Goal: Transaction & Acquisition: Purchase product/service

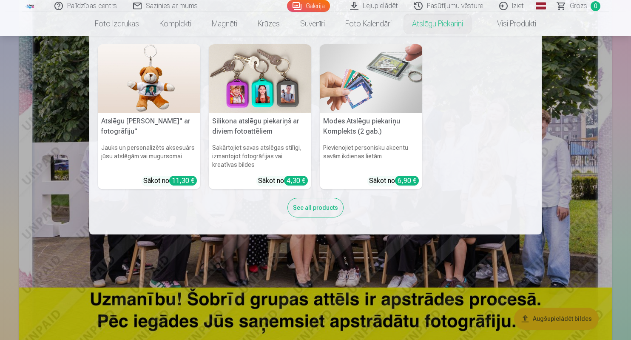
scroll to position [132, 0]
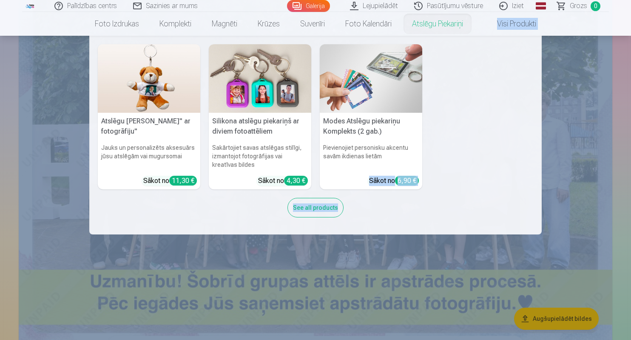
click at [595, 148] on nav "Atslēgu piekariņš Lācītis" ar fotogrāfiju" Jauks un personalizēts aksesuārs jūs…" at bounding box center [315, 135] width 631 height 199
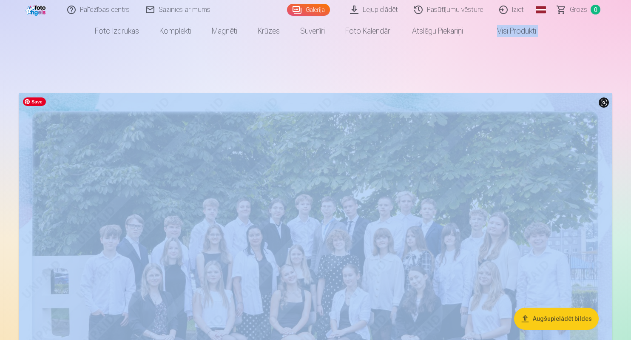
scroll to position [0, 0]
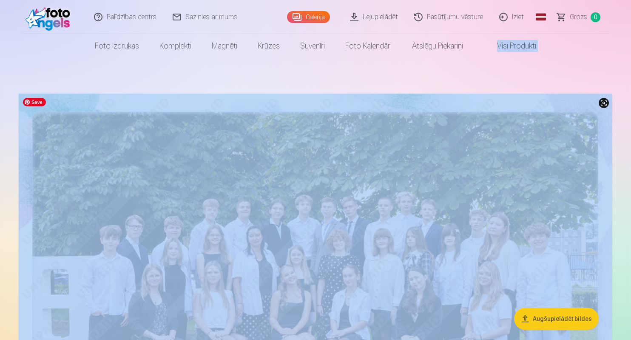
click at [553, 268] on img at bounding box center [316, 292] width 594 height 396
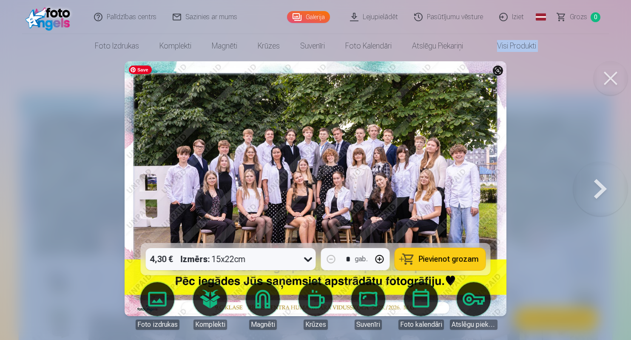
click at [281, 220] on img at bounding box center [316, 188] width 382 height 255
click at [604, 191] on button at bounding box center [600, 188] width 54 height 91
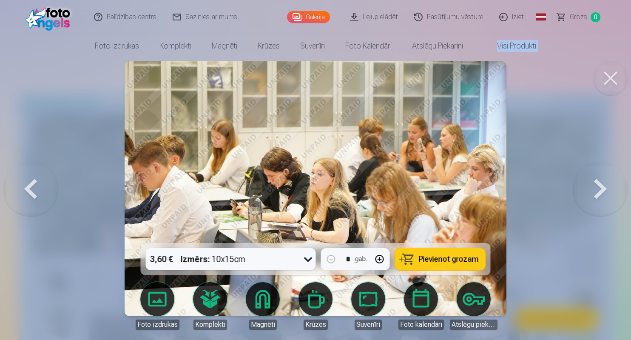
click at [603, 191] on button at bounding box center [600, 188] width 54 height 91
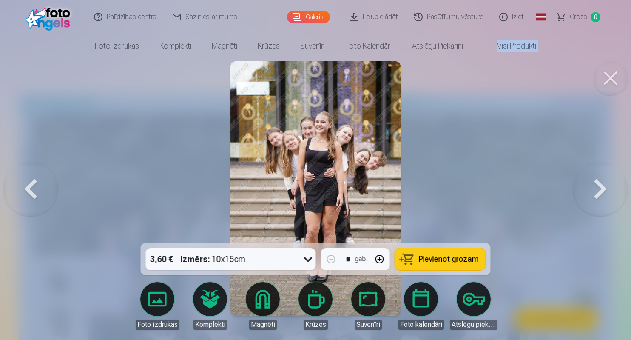
click at [603, 191] on button at bounding box center [600, 188] width 54 height 91
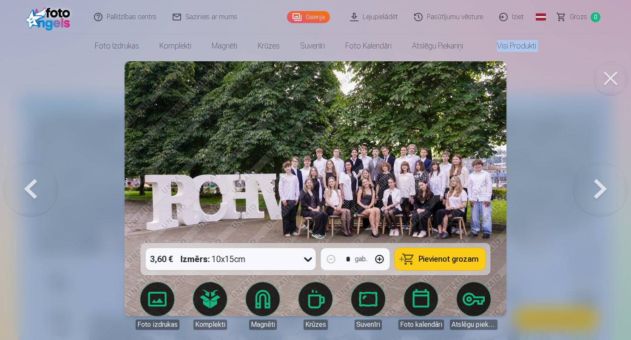
click at [606, 193] on button at bounding box center [600, 188] width 54 height 91
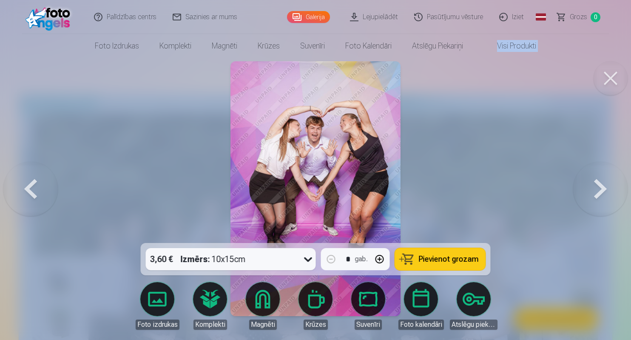
click at [606, 193] on button at bounding box center [600, 188] width 54 height 91
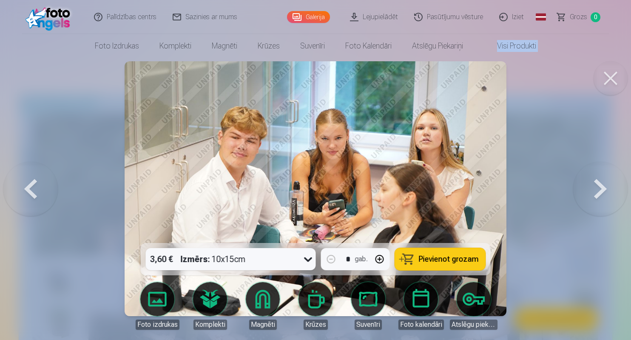
click at [599, 194] on button at bounding box center [600, 188] width 54 height 91
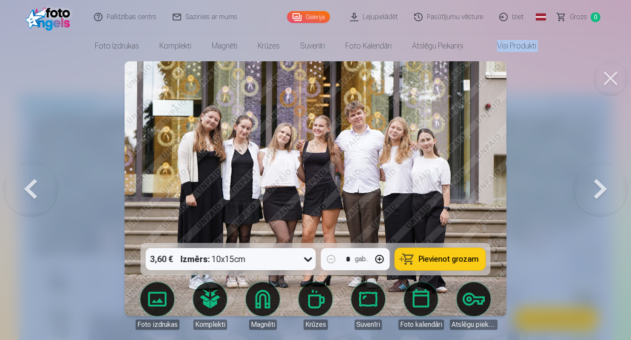
click at [600, 195] on button at bounding box center [600, 188] width 54 height 91
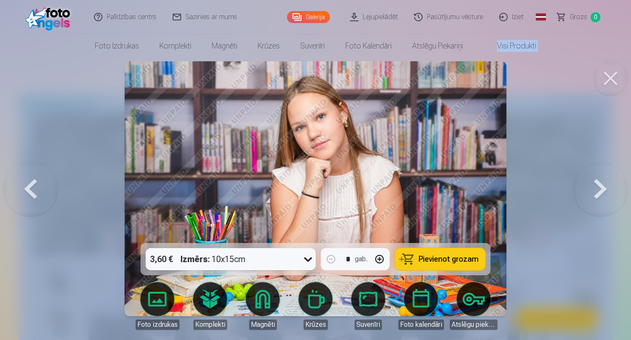
click at [600, 195] on button at bounding box center [600, 188] width 54 height 91
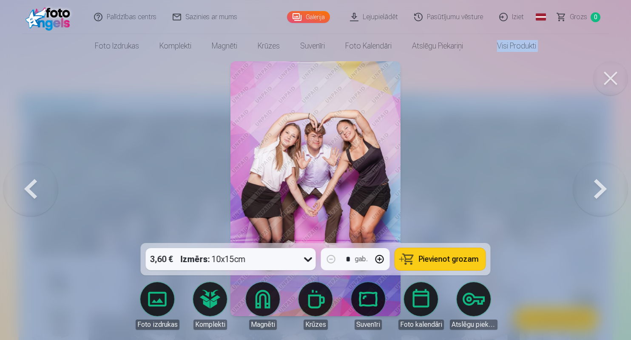
click at [600, 195] on button at bounding box center [600, 188] width 54 height 91
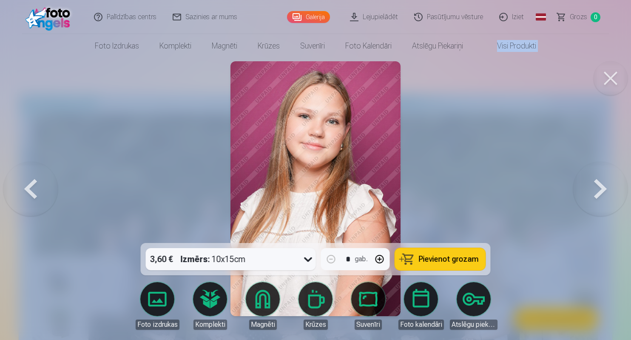
click at [602, 192] on button at bounding box center [600, 188] width 54 height 91
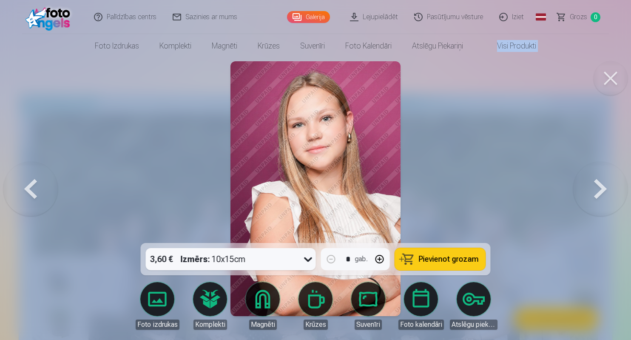
click at [602, 192] on button at bounding box center [600, 188] width 54 height 91
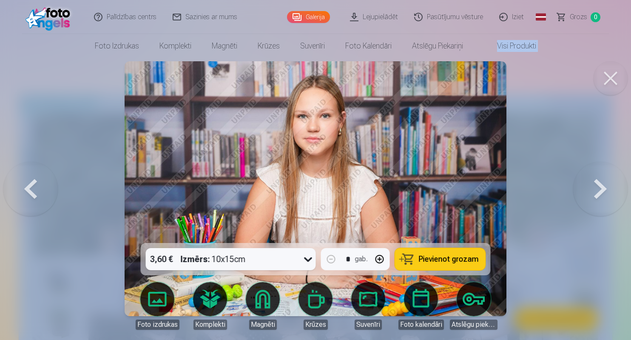
click at [602, 192] on button at bounding box center [600, 188] width 54 height 91
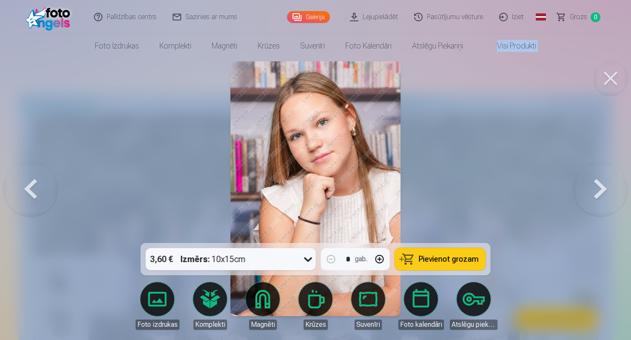
click at [598, 187] on button at bounding box center [600, 188] width 54 height 91
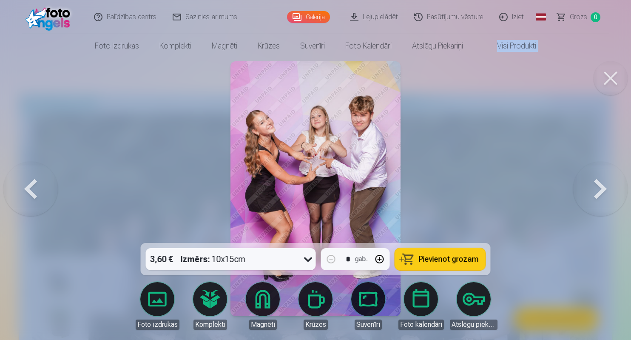
click at [598, 187] on button at bounding box center [600, 188] width 54 height 91
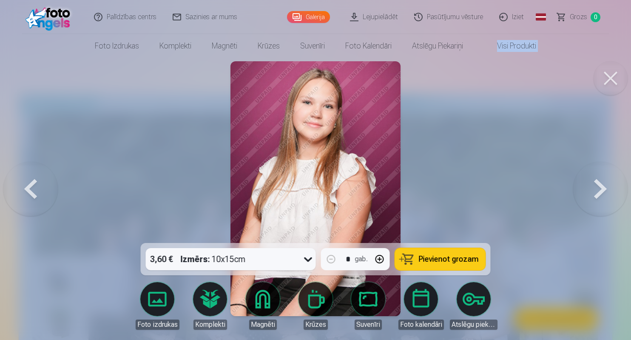
click at [598, 187] on button at bounding box center [600, 188] width 54 height 91
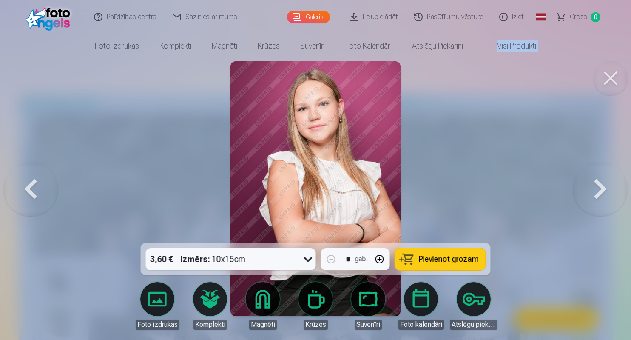
click at [598, 187] on button at bounding box center [600, 188] width 54 height 91
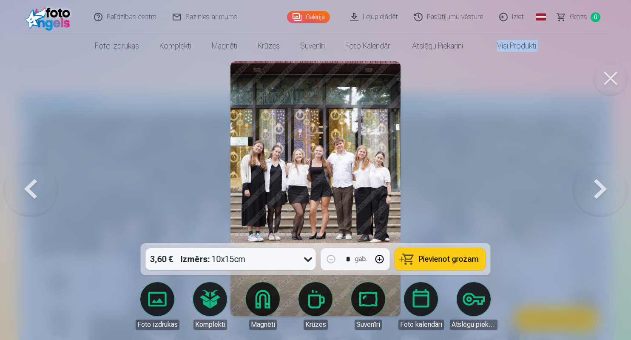
click at [595, 196] on button at bounding box center [600, 188] width 54 height 91
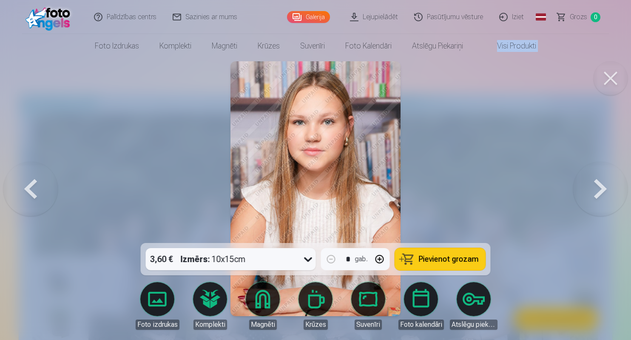
click at [595, 196] on button at bounding box center [600, 188] width 54 height 91
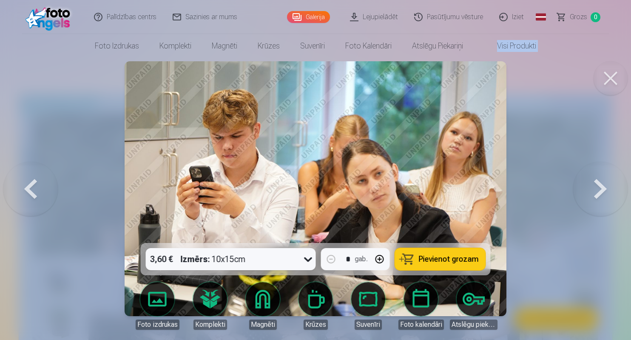
click at [599, 191] on button at bounding box center [600, 188] width 54 height 91
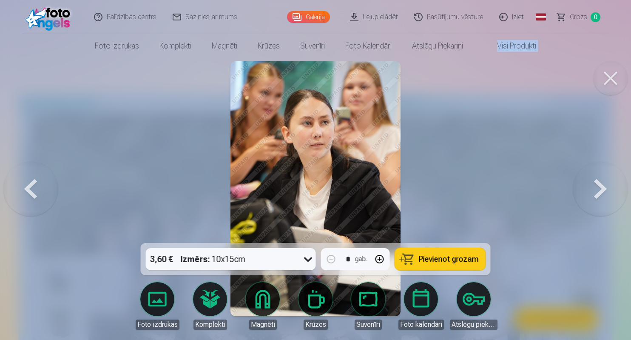
click at [599, 191] on button at bounding box center [600, 188] width 54 height 91
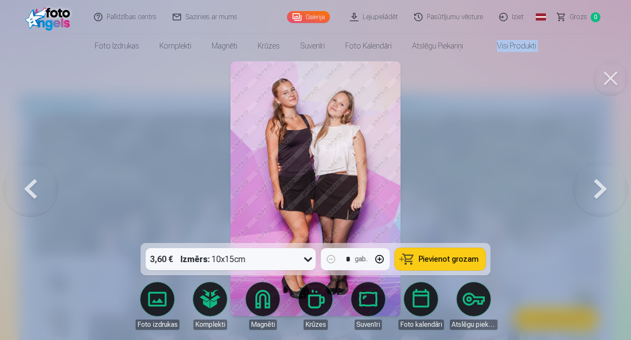
click at [599, 191] on button at bounding box center [600, 188] width 54 height 91
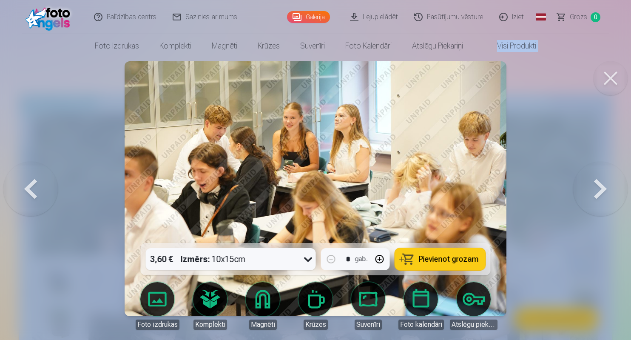
click at [608, 188] on button at bounding box center [600, 188] width 54 height 91
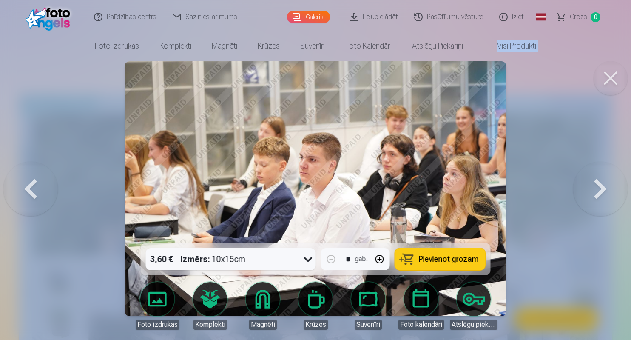
click at [608, 188] on button at bounding box center [600, 188] width 54 height 91
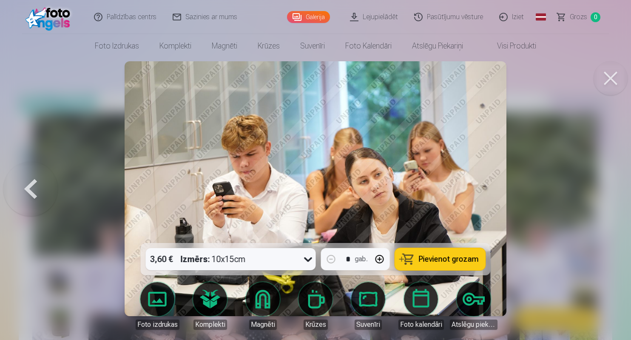
click at [559, 196] on div at bounding box center [315, 170] width 631 height 340
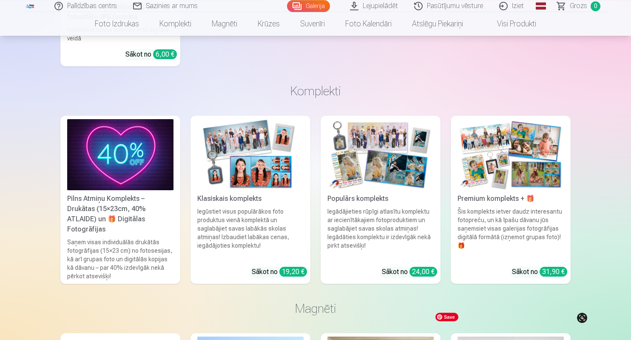
scroll to position [3874, 0]
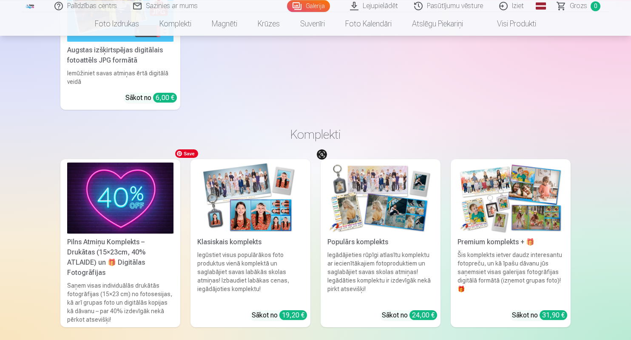
click at [279, 223] on img at bounding box center [250, 197] width 106 height 71
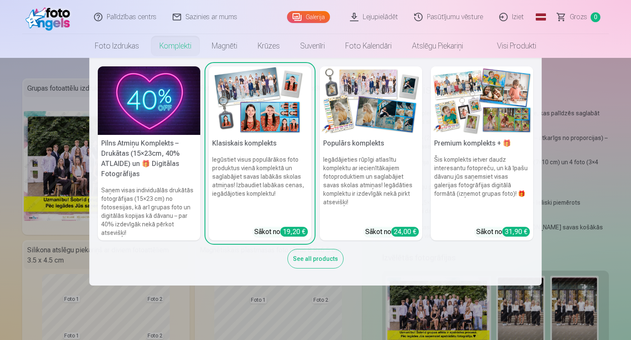
click at [170, 46] on link "Komplekti" at bounding box center [175, 46] width 52 height 24
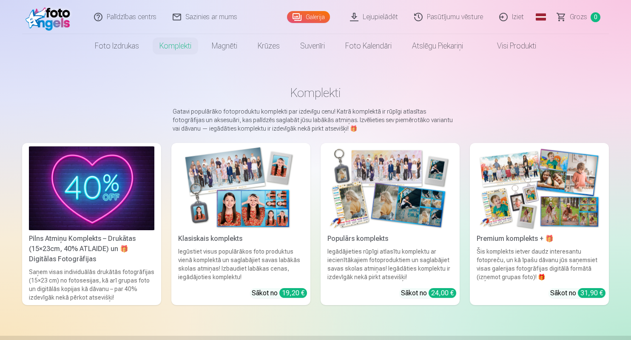
click at [522, 46] on link "Visi produkti" at bounding box center [509, 46] width 73 height 24
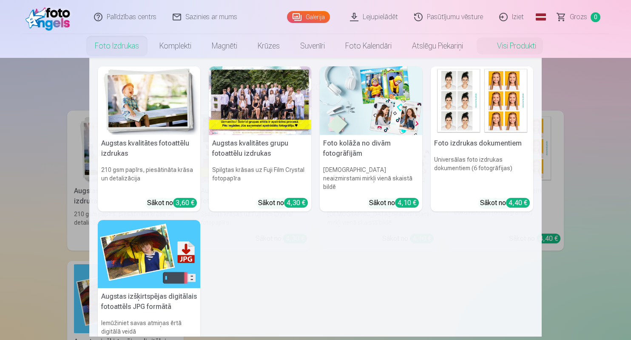
click at [113, 44] on link "Foto izdrukas" at bounding box center [117, 46] width 65 height 24
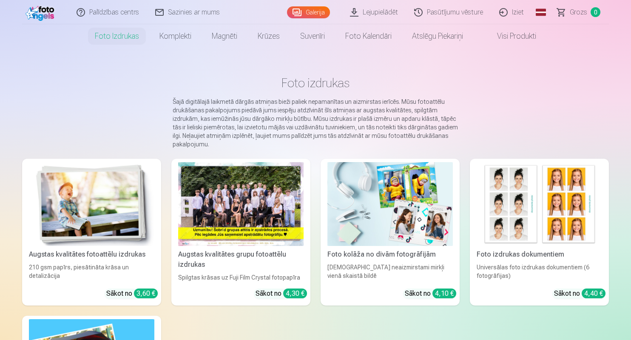
scroll to position [3, 0]
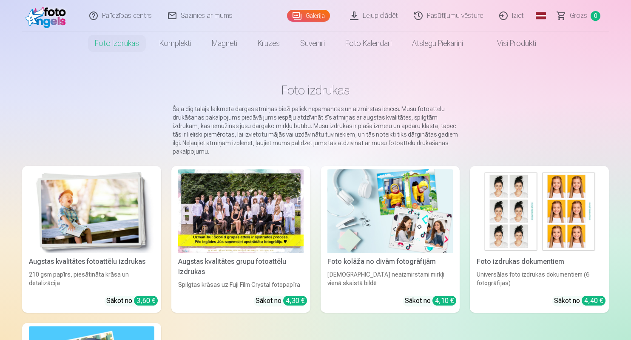
click at [306, 14] on link "Galerija" at bounding box center [308, 16] width 43 height 12
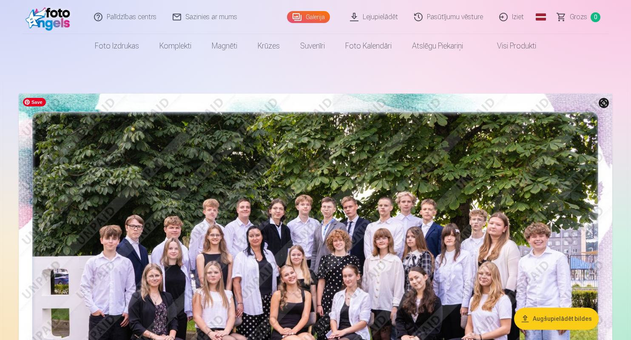
click at [464, 252] on img at bounding box center [316, 292] width 594 height 396
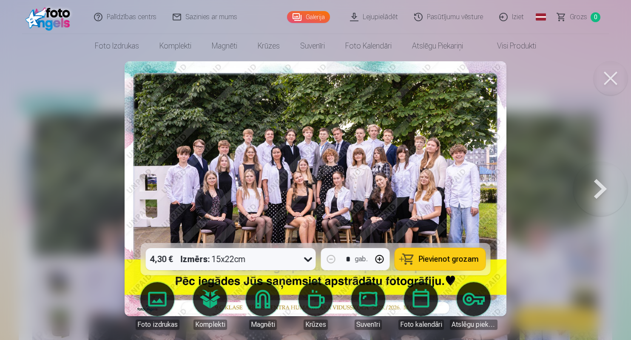
click at [310, 259] on icon at bounding box center [308, 259] width 8 height 5
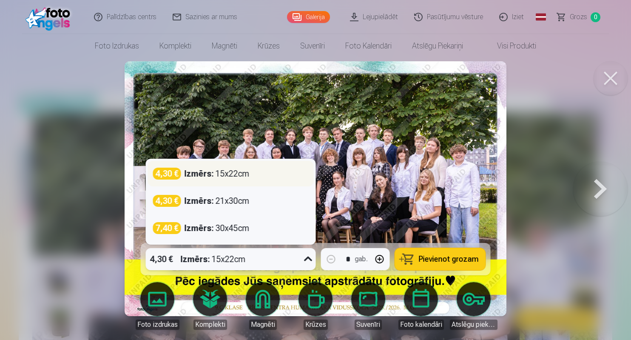
click at [228, 176] on div "Izmērs : 15x22cm" at bounding box center [217, 174] width 65 height 12
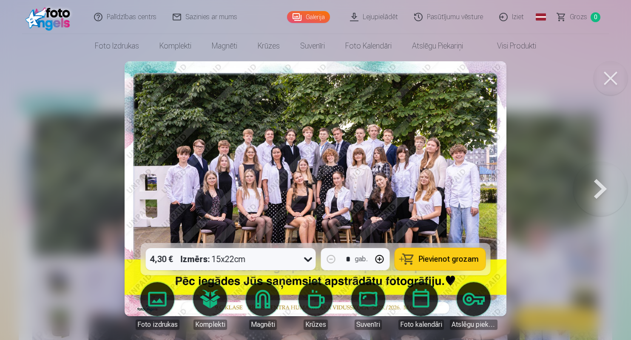
click at [440, 262] on span "Pievienot grozam" at bounding box center [449, 259] width 60 height 8
click at [593, 195] on button at bounding box center [600, 188] width 54 height 91
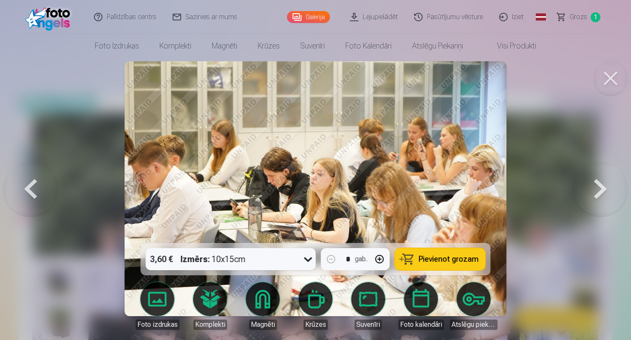
click at [593, 195] on button at bounding box center [600, 188] width 54 height 91
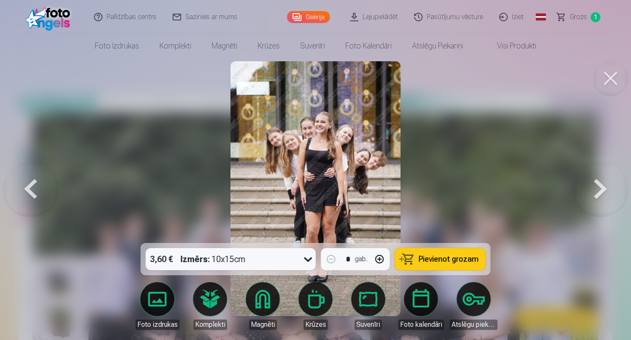
click at [283, 260] on div "3,60 € Izmērs : 10x15cm" at bounding box center [223, 259] width 154 height 22
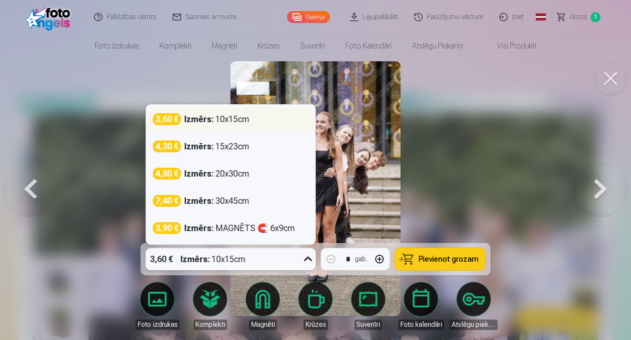
click at [258, 123] on div "3,60 € Izmērs : 10x15cm" at bounding box center [231, 119] width 156 height 12
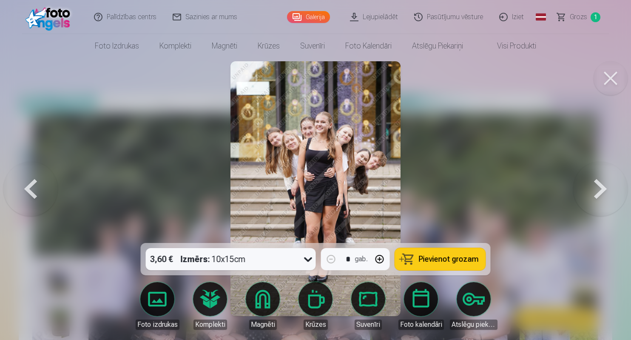
click at [427, 264] on button "Pievienot grozam" at bounding box center [440, 259] width 91 height 22
click at [599, 197] on button at bounding box center [600, 188] width 54 height 91
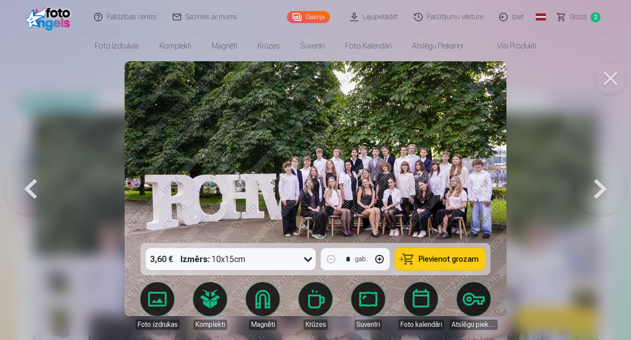
click at [233, 261] on div "Izmērs : 10x15cm" at bounding box center [213, 259] width 65 height 22
click at [407, 134] on img at bounding box center [316, 188] width 382 height 255
click at [304, 260] on icon at bounding box center [309, 259] width 14 height 14
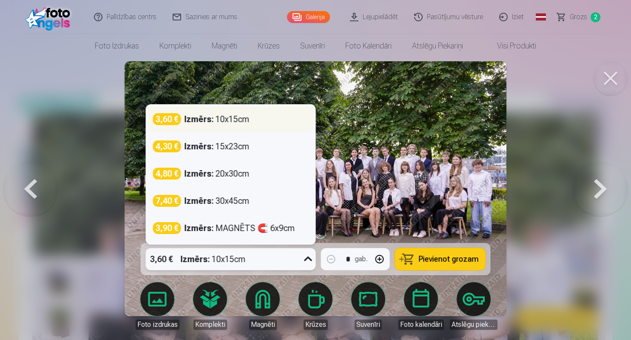
click at [256, 128] on div "3,60 € Izmērs : 10x15cm" at bounding box center [231, 119] width 166 height 26
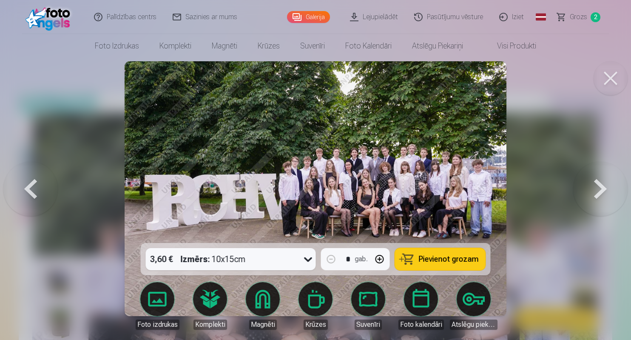
click at [467, 260] on span "Pievienot grozam" at bounding box center [449, 259] width 60 height 8
click at [564, 299] on div at bounding box center [315, 170] width 631 height 340
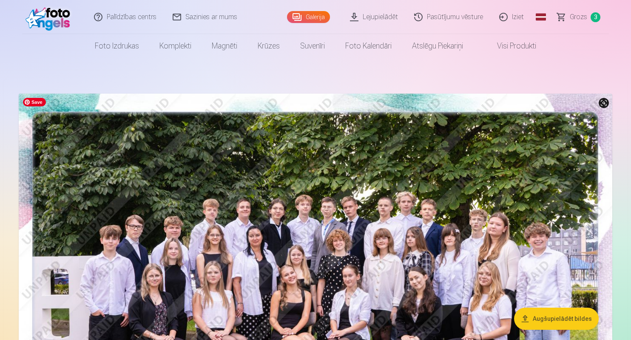
click at [577, 208] on img at bounding box center [316, 292] width 594 height 396
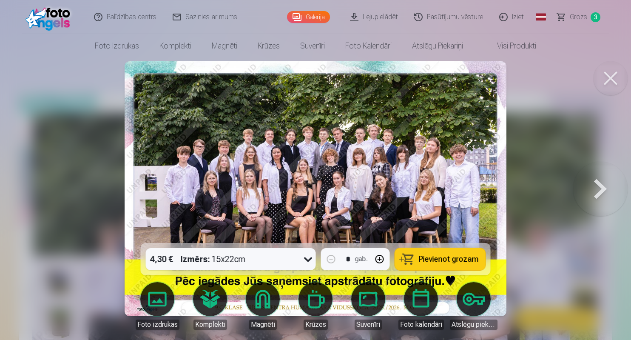
click at [598, 194] on button at bounding box center [600, 188] width 54 height 91
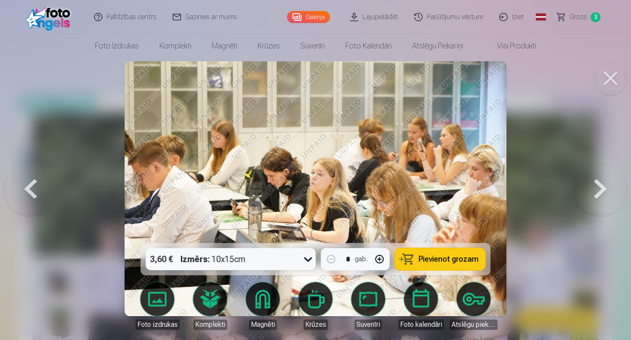
click at [598, 194] on button at bounding box center [600, 188] width 54 height 91
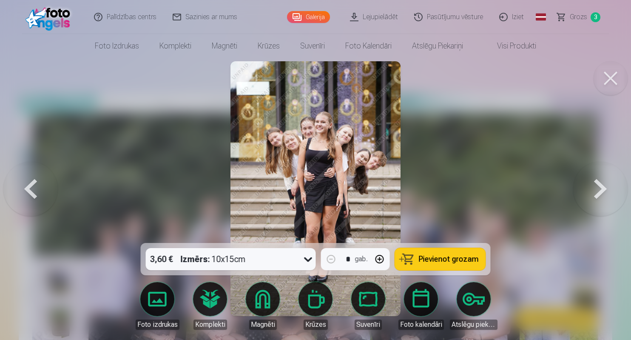
click at [598, 194] on button at bounding box center [600, 188] width 54 height 91
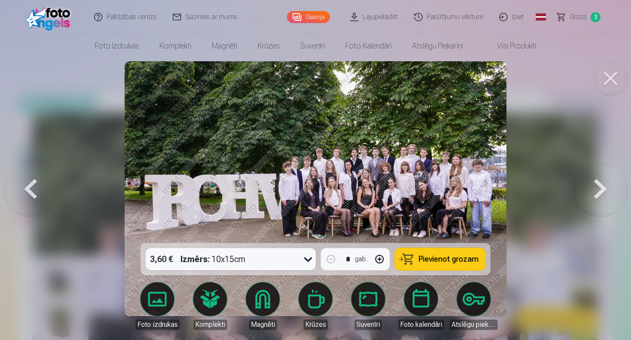
click at [598, 194] on button at bounding box center [600, 188] width 54 height 91
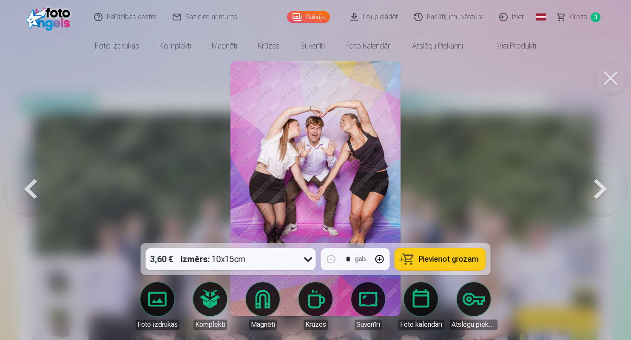
click at [424, 261] on span "Pievienot grozam" at bounding box center [449, 259] width 60 height 8
click at [604, 201] on button at bounding box center [600, 188] width 54 height 91
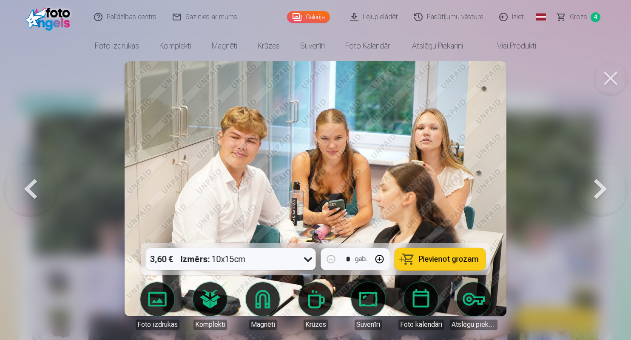
click at [436, 262] on span "Pievienot grozam" at bounding box center [449, 259] width 60 height 8
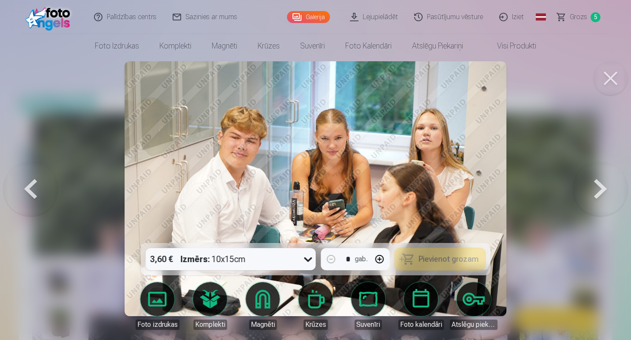
click at [607, 201] on button at bounding box center [600, 188] width 54 height 91
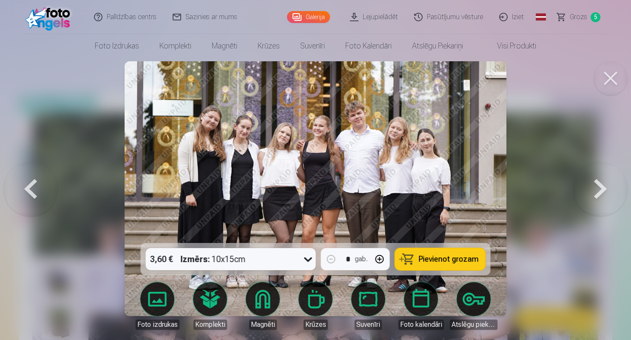
click at [446, 260] on span "Pievienot grozam" at bounding box center [449, 259] width 60 height 8
click at [599, 201] on button at bounding box center [600, 188] width 54 height 91
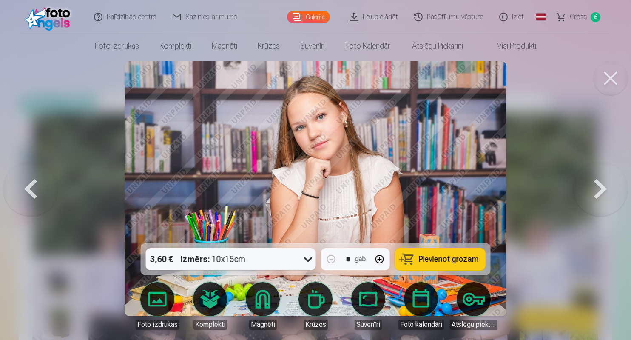
click at [469, 264] on button "Pievienot grozam" at bounding box center [440, 259] width 91 height 22
click at [610, 202] on button at bounding box center [600, 188] width 54 height 91
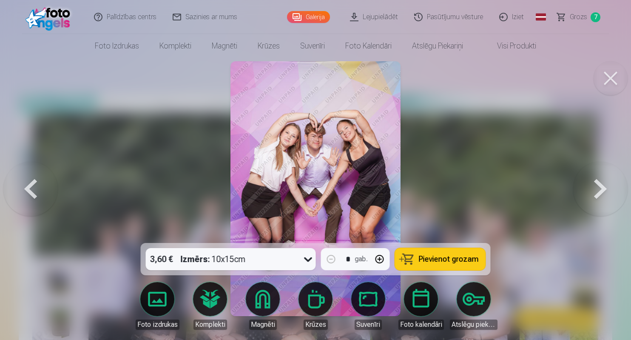
click at [475, 254] on button "Pievienot grozam" at bounding box center [440, 259] width 91 height 22
click at [605, 197] on button at bounding box center [600, 188] width 54 height 91
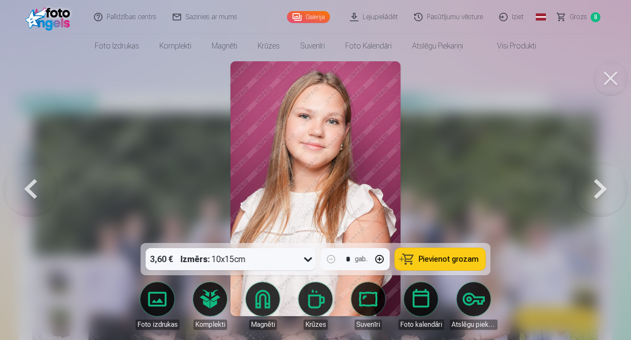
click at [607, 196] on button at bounding box center [600, 188] width 54 height 91
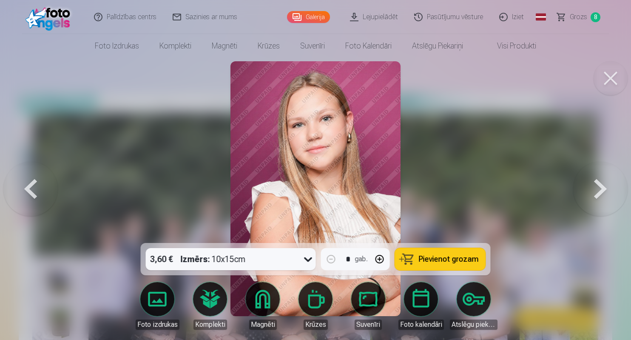
click at [609, 199] on button at bounding box center [600, 188] width 54 height 91
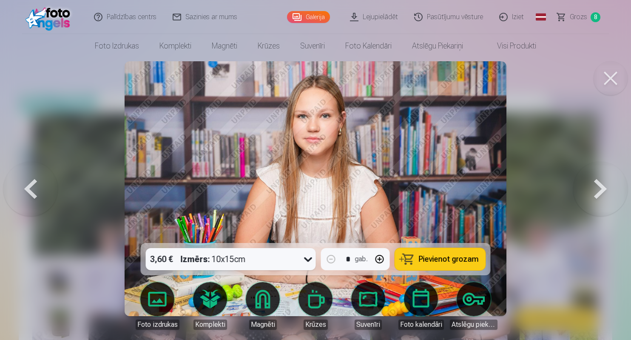
click at [609, 199] on button at bounding box center [600, 188] width 54 height 91
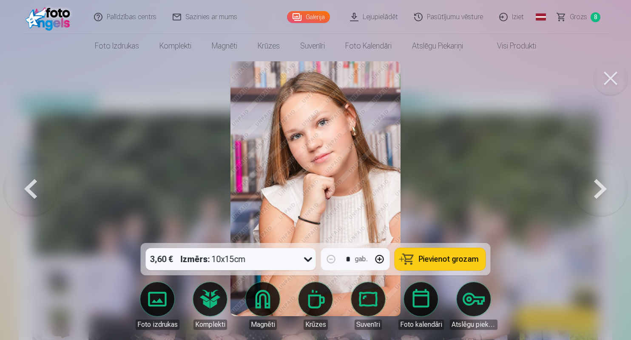
click at [453, 260] on span "Pievienot grozam" at bounding box center [449, 259] width 60 height 8
click at [589, 199] on button at bounding box center [600, 188] width 54 height 91
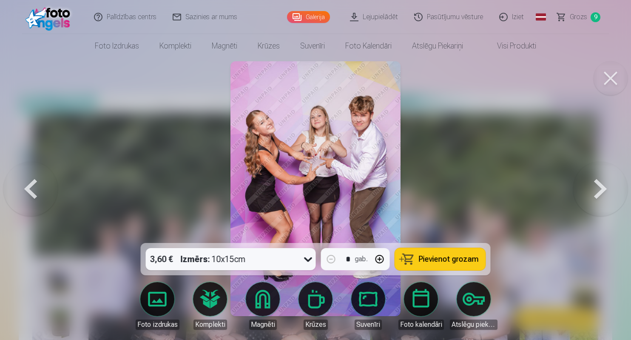
click at [457, 259] on span "Pievienot grozam" at bounding box center [449, 259] width 60 height 8
click at [616, 187] on button at bounding box center [600, 188] width 54 height 91
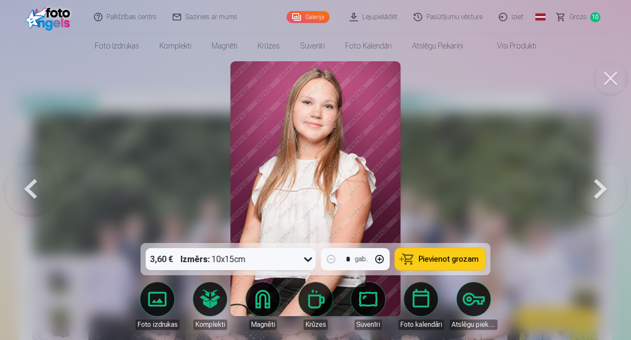
click at [616, 187] on button at bounding box center [600, 188] width 54 height 91
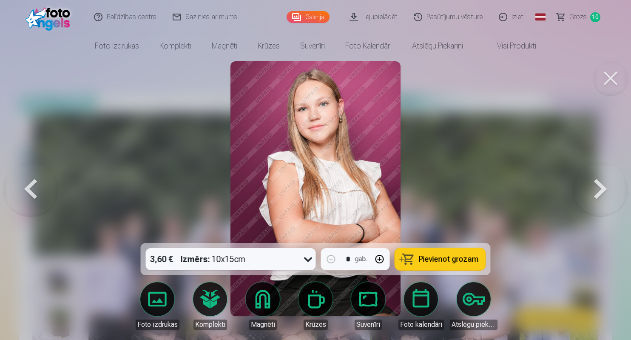
click at [616, 187] on button at bounding box center [600, 188] width 54 height 91
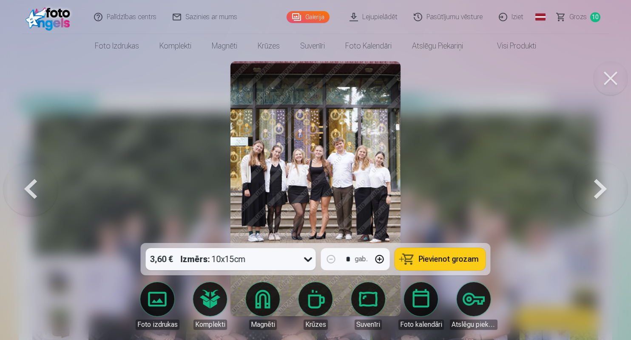
click at [454, 259] on span "Pievienot grozam" at bounding box center [449, 259] width 60 height 8
click at [604, 193] on button at bounding box center [600, 188] width 54 height 91
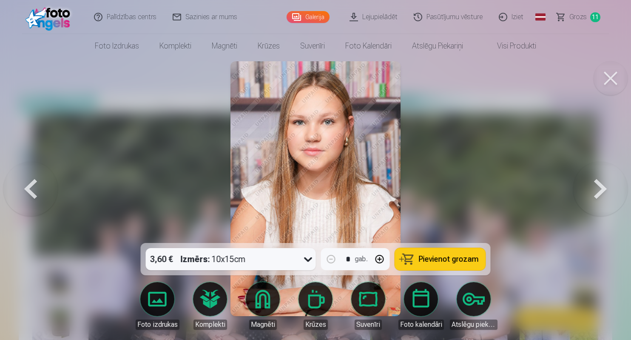
click at [604, 193] on button at bounding box center [600, 188] width 54 height 91
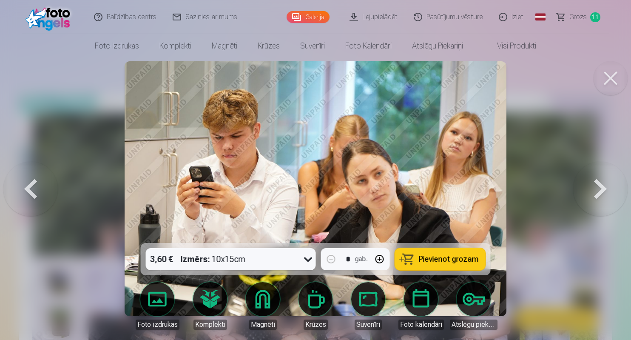
click at [587, 16] on link "Grozs 11" at bounding box center [579, 17] width 60 height 34
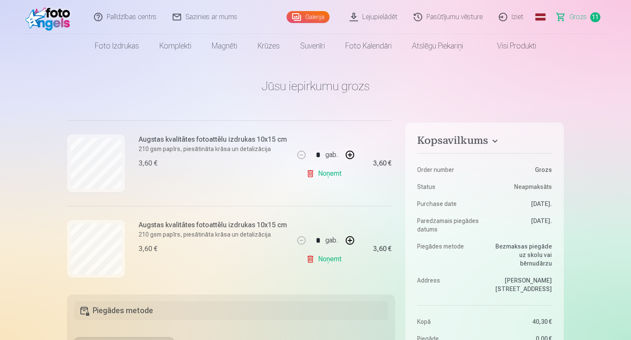
scroll to position [433, 0]
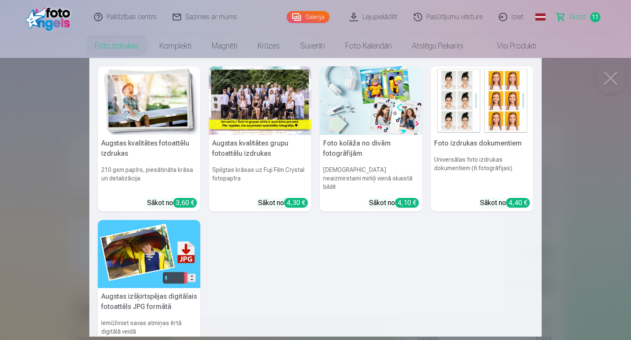
click at [92, 44] on link "Foto izdrukas" at bounding box center [117, 46] width 65 height 24
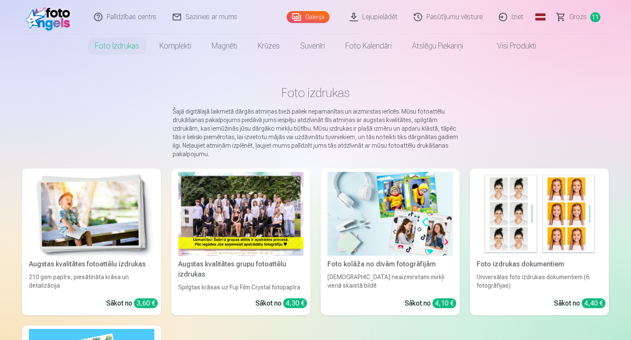
click at [326, 15] on link "Galerija" at bounding box center [308, 17] width 43 height 12
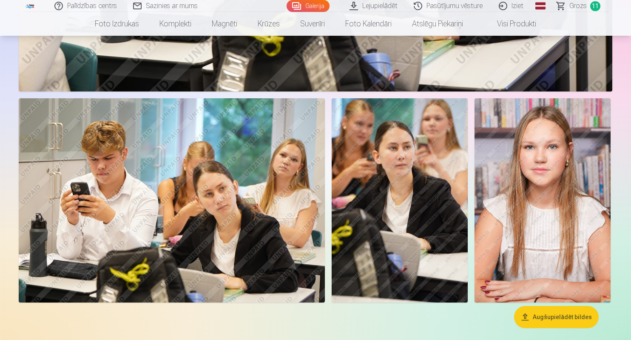
scroll to position [3547, 0]
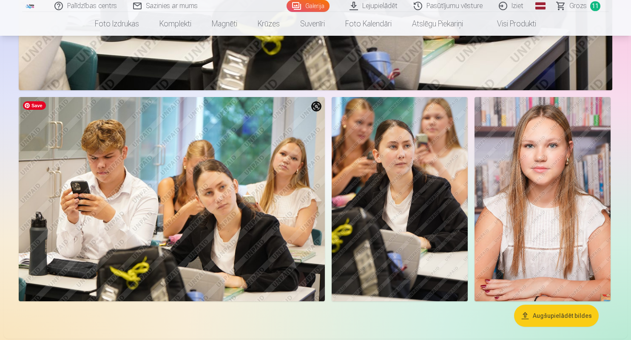
click at [240, 169] on img at bounding box center [172, 199] width 306 height 204
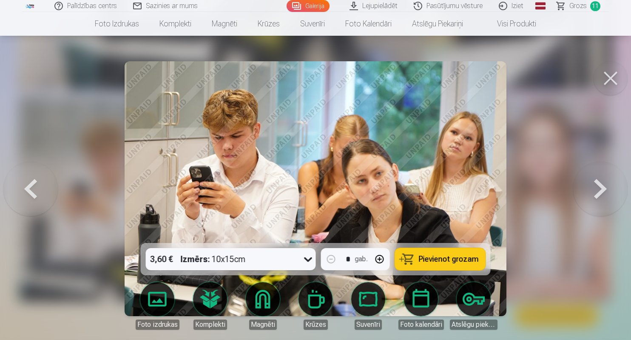
click at [456, 260] on span "Pievienot grozam" at bounding box center [449, 259] width 60 height 8
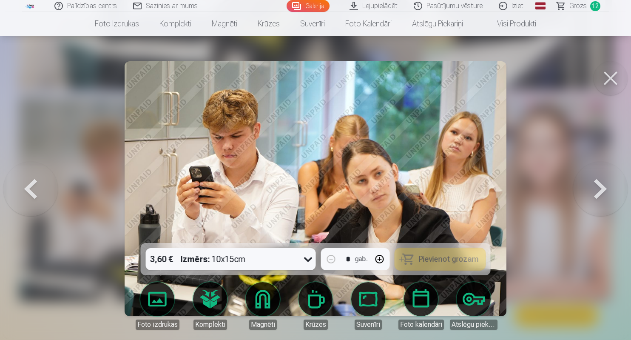
click at [595, 191] on button at bounding box center [600, 188] width 54 height 91
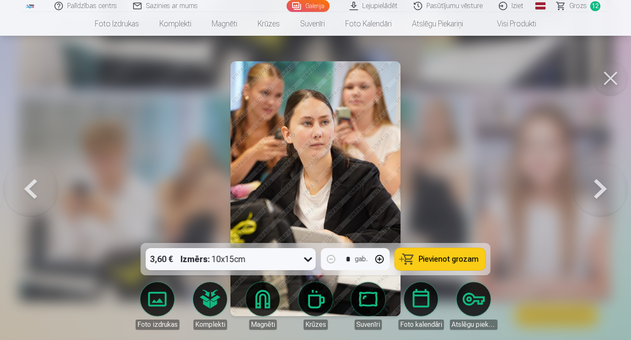
click at [595, 191] on button at bounding box center [600, 188] width 54 height 91
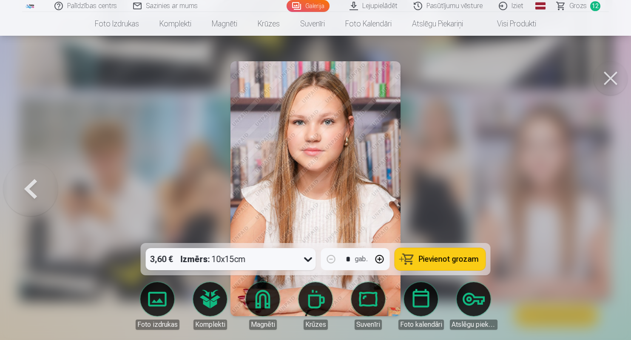
click at [595, 191] on div at bounding box center [315, 170] width 631 height 340
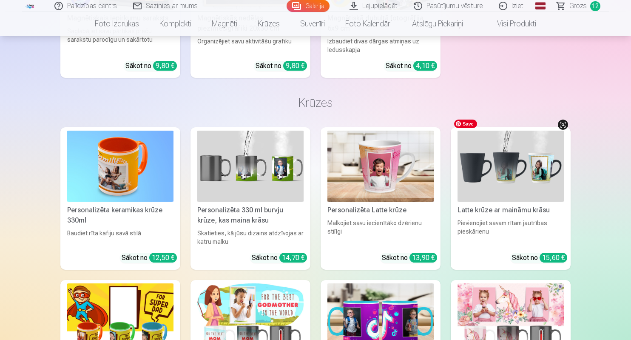
scroll to position [4712, 0]
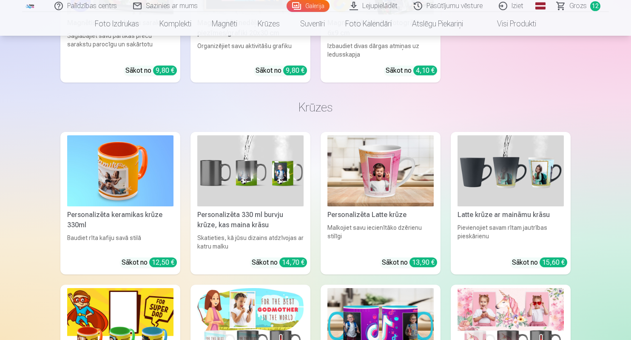
click at [575, 8] on span "Grozs" at bounding box center [578, 6] width 17 height 10
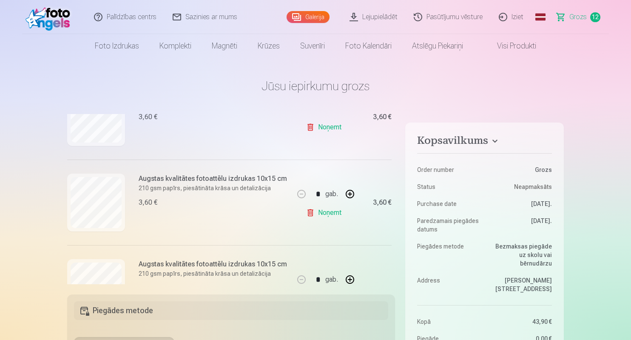
scroll to position [308, 0]
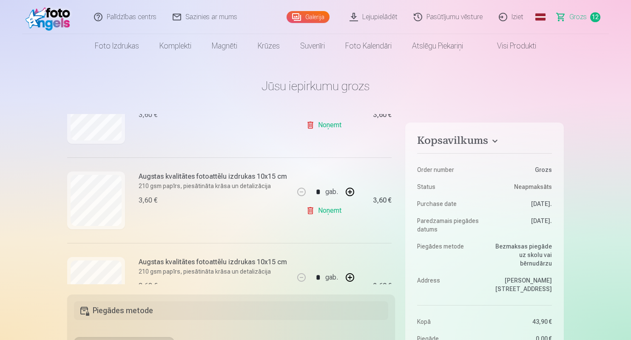
click at [336, 212] on link "Noņemt" at bounding box center [325, 210] width 39 height 17
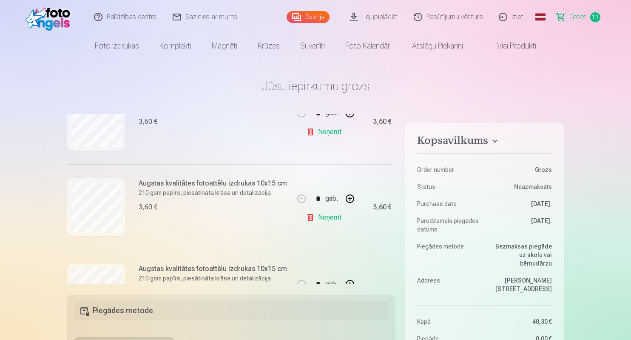
scroll to position [301, 0]
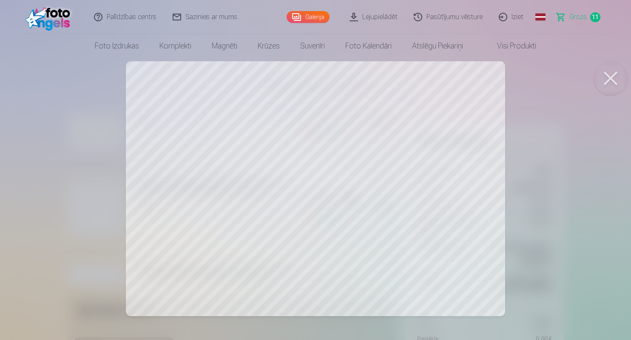
scroll to position [2883, 0]
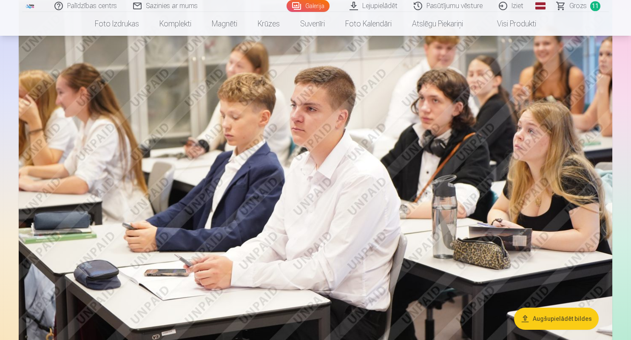
click at [579, 6] on span "Grozs" at bounding box center [578, 6] width 17 height 10
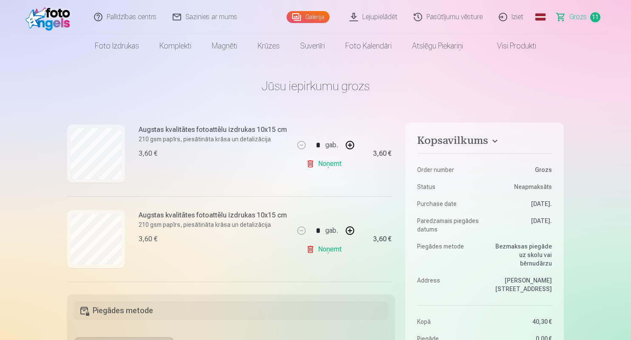
scroll to position [354, 0]
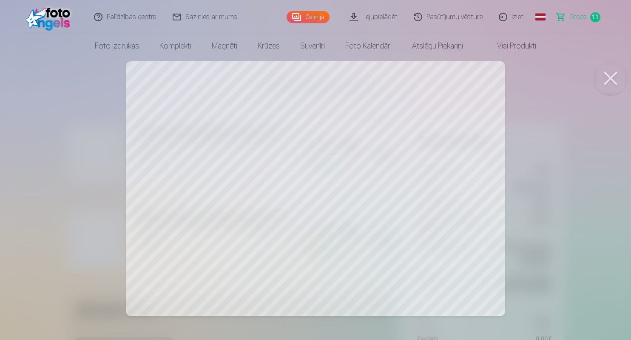
click at [584, 19] on span "Grozs" at bounding box center [578, 17] width 17 height 10
click at [576, 19] on span "Grozs" at bounding box center [578, 17] width 17 height 10
click at [615, 83] on button at bounding box center [611, 78] width 34 height 34
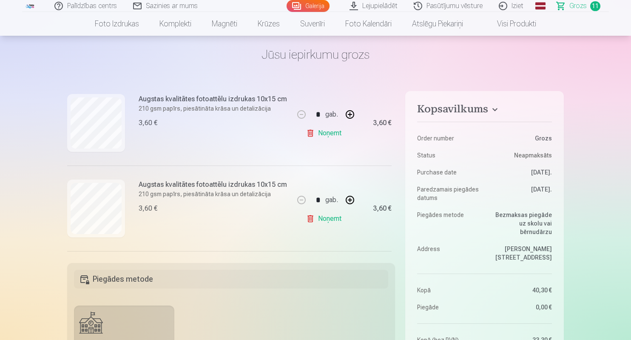
scroll to position [30, 0]
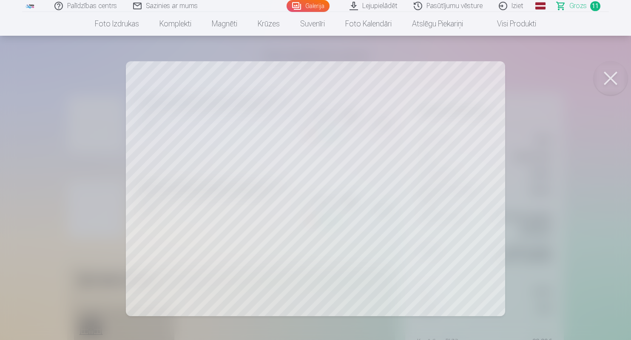
click at [612, 78] on button at bounding box center [611, 78] width 34 height 34
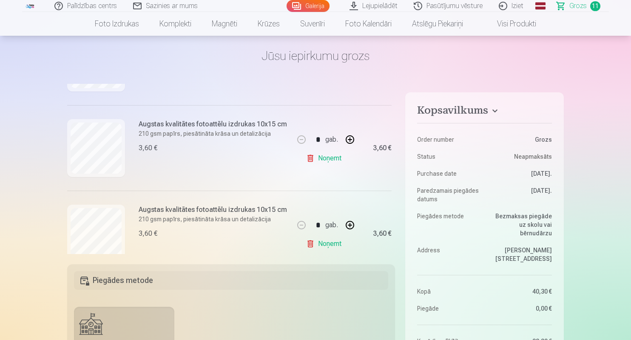
scroll to position [866, 0]
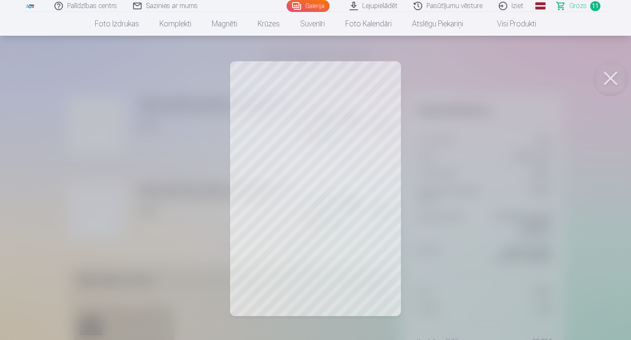
click at [313, 214] on div at bounding box center [315, 170] width 631 height 340
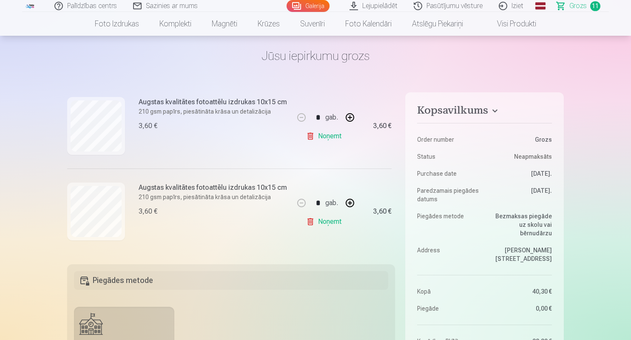
click at [340, 139] on link "Noņemt" at bounding box center [325, 136] width 39 height 17
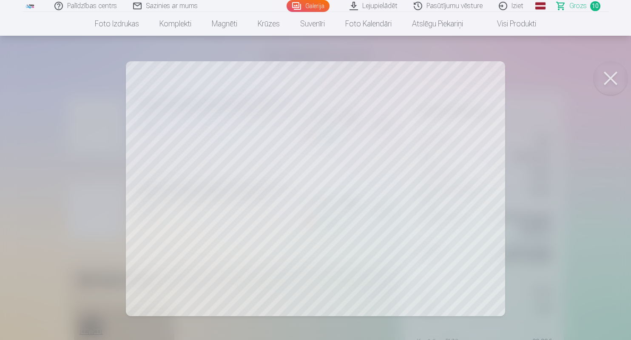
click at [614, 83] on button at bounding box center [611, 78] width 34 height 34
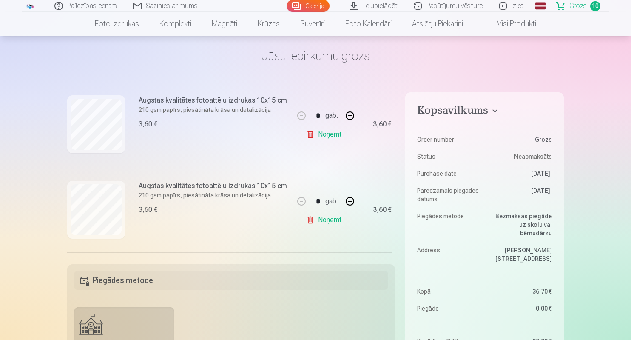
scroll to position [348, 0]
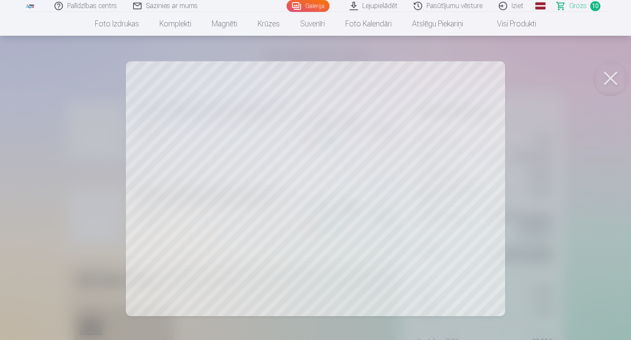
click at [612, 78] on button at bounding box center [611, 78] width 34 height 34
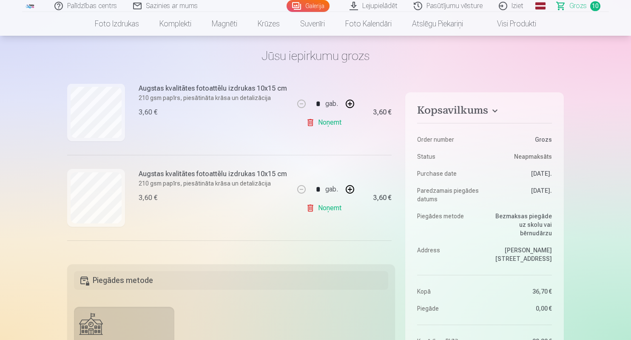
scroll to position [780, 0]
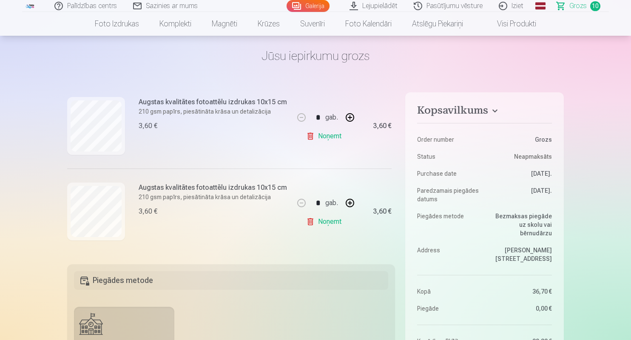
click at [326, 219] on link "Noņemt" at bounding box center [325, 221] width 39 height 17
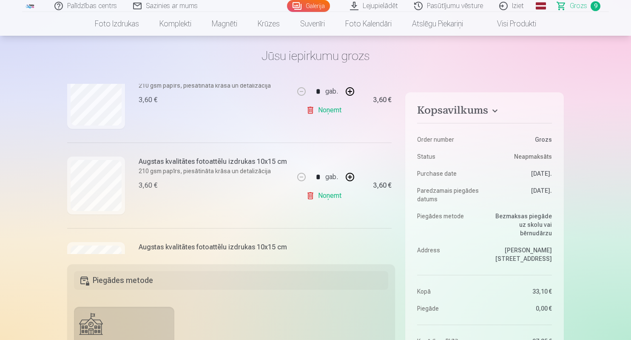
scroll to position [638, 0]
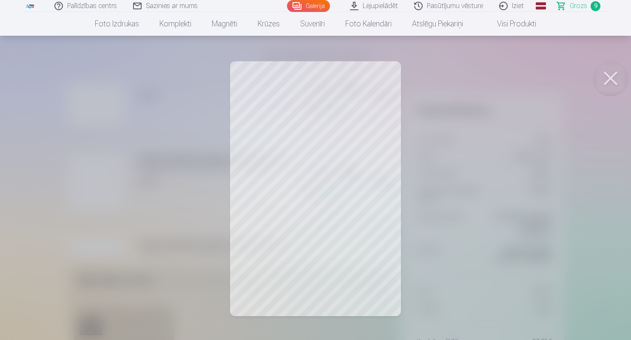
click at [610, 79] on button at bounding box center [611, 78] width 34 height 34
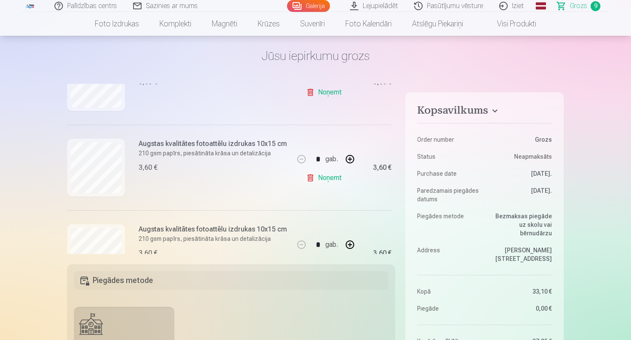
scroll to position [519, 0]
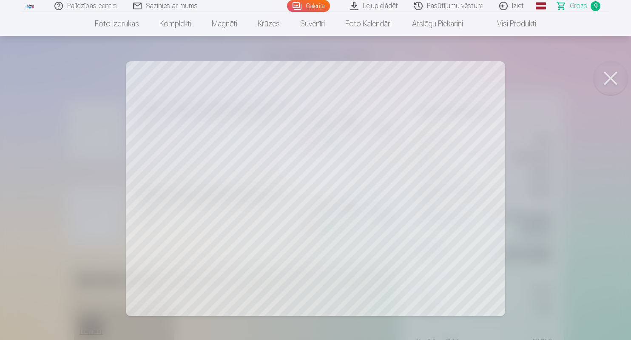
click at [612, 77] on button at bounding box center [611, 78] width 34 height 34
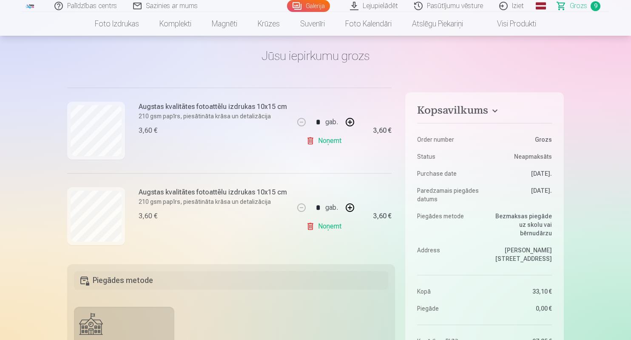
click at [324, 143] on link "Noņemt" at bounding box center [325, 140] width 39 height 17
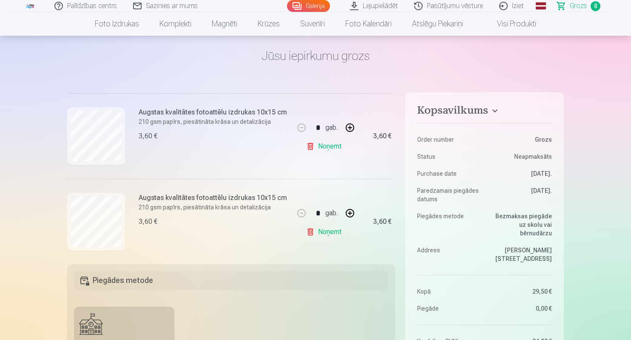
scroll to position [609, 0]
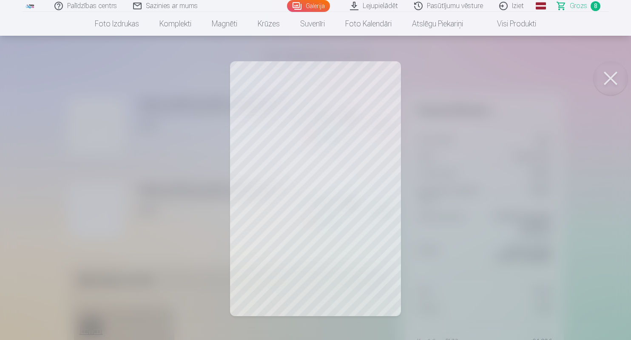
click at [612, 78] on button at bounding box center [611, 78] width 34 height 34
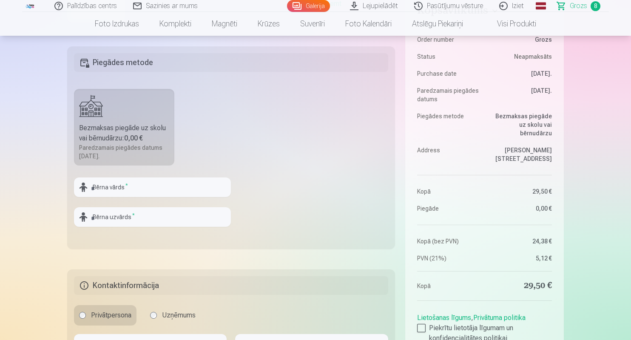
scroll to position [249, 0]
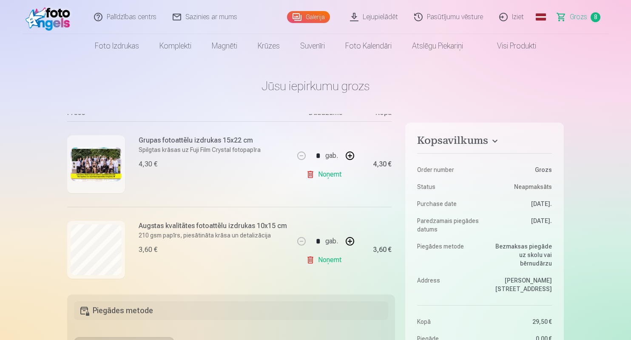
scroll to position [94, 0]
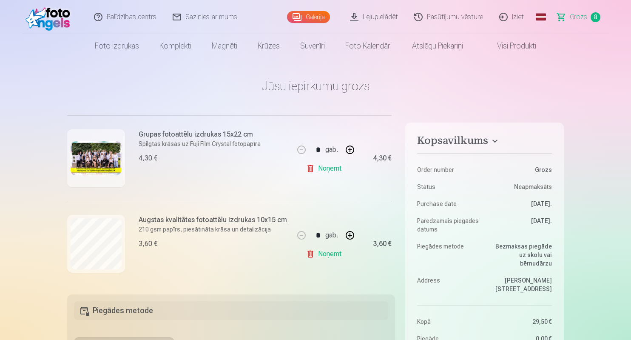
click at [106, 160] on img at bounding box center [96, 158] width 51 height 34
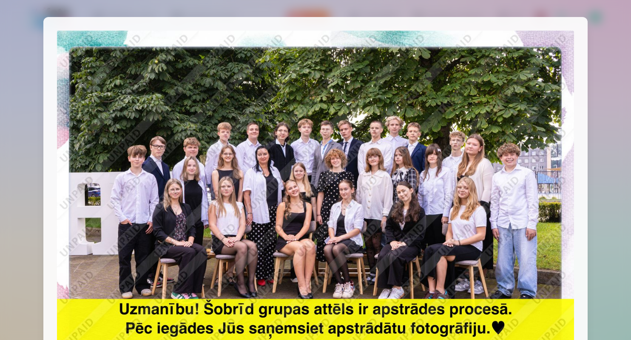
click at [605, 43] on div at bounding box center [315, 170] width 631 height 340
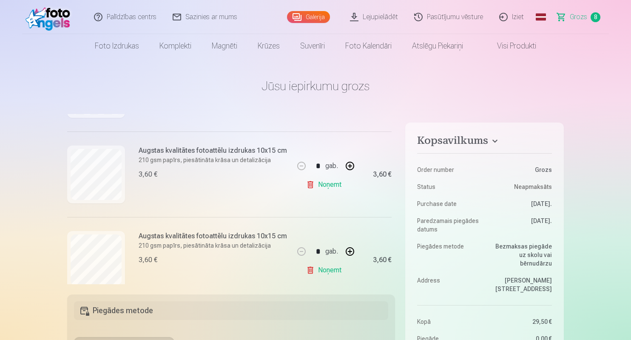
scroll to position [249, 0]
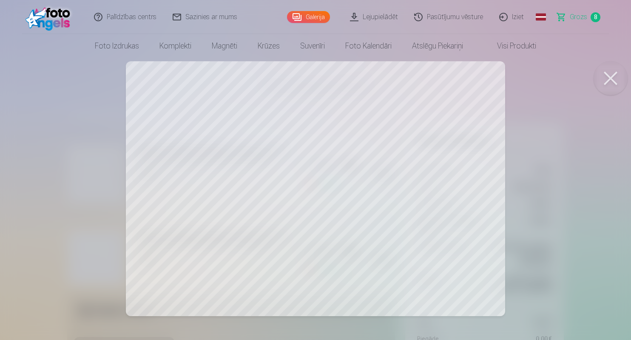
click at [604, 76] on button at bounding box center [611, 78] width 34 height 34
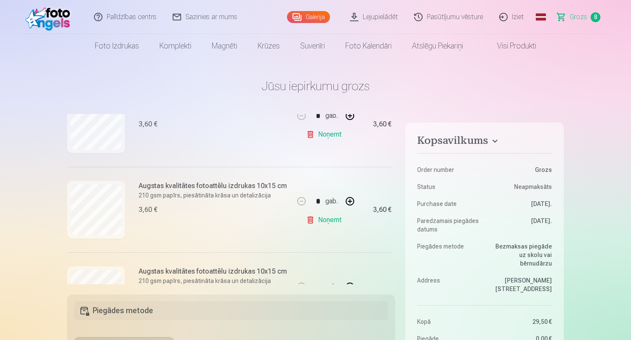
scroll to position [211, 0]
click at [327, 225] on link "Noņemt" at bounding box center [325, 222] width 39 height 17
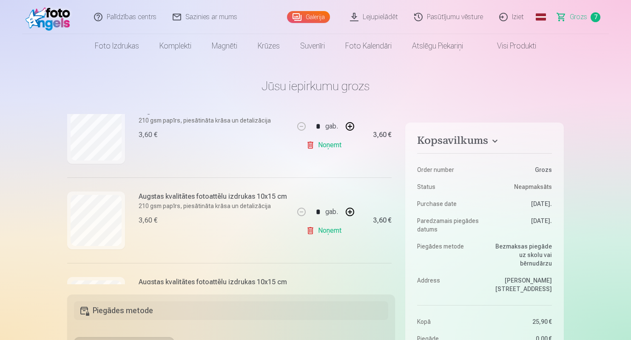
scroll to position [220, 0]
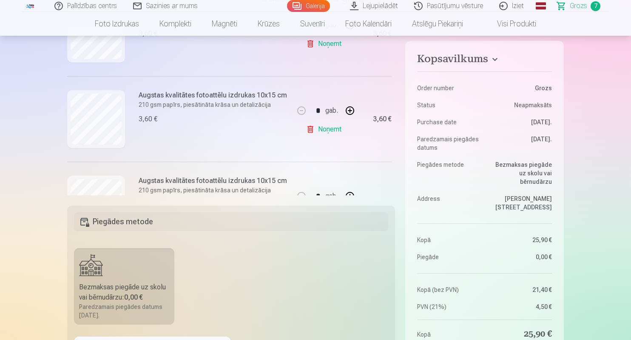
scroll to position [392, 0]
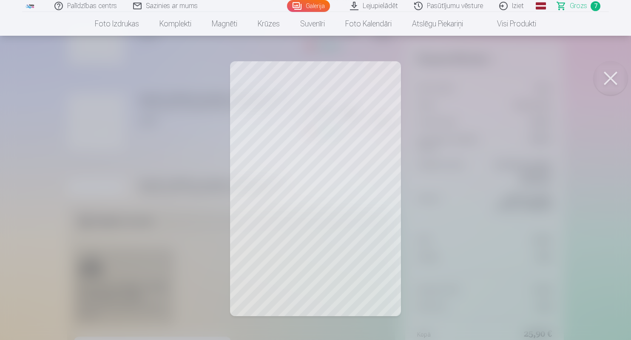
click at [613, 85] on button at bounding box center [611, 78] width 34 height 34
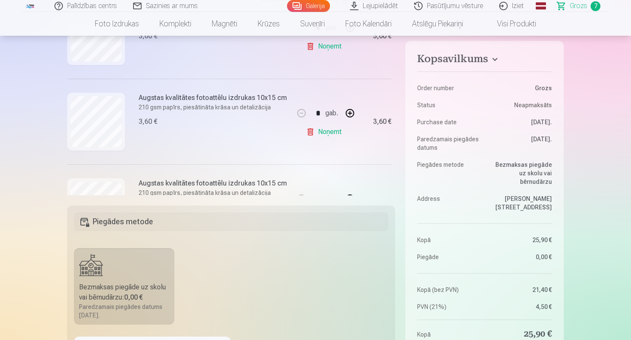
click at [326, 131] on link "Noņemt" at bounding box center [325, 131] width 39 height 17
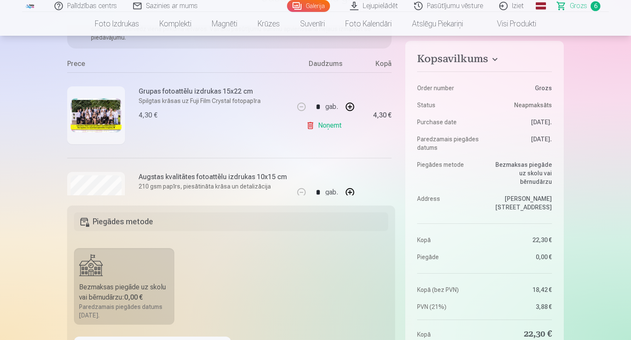
scroll to position [0, 0]
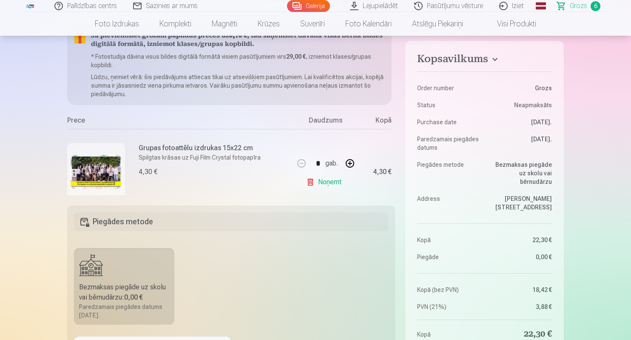
click at [311, 3] on link "Galerija" at bounding box center [308, 6] width 43 height 12
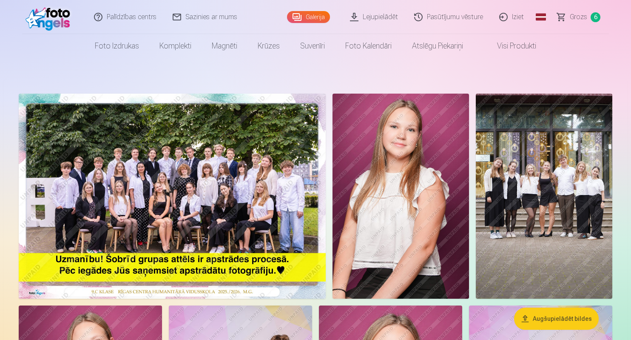
click at [575, 16] on span "Grozs" at bounding box center [578, 17] width 17 height 10
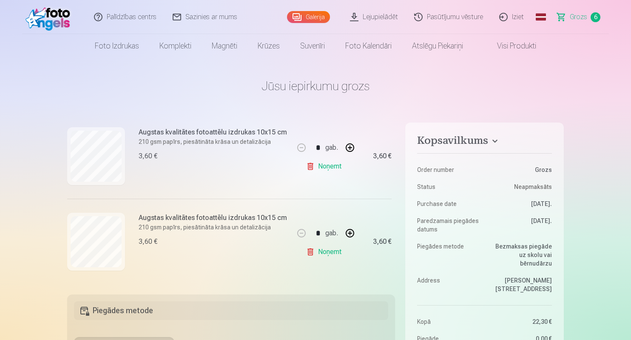
click at [310, 18] on link "Galerija" at bounding box center [308, 17] width 43 height 12
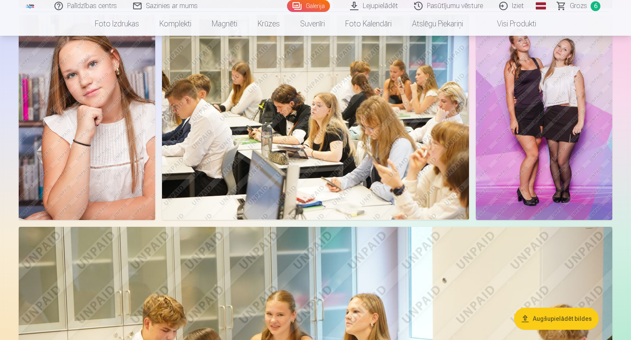
scroll to position [2210, 0]
click at [120, 165] on img at bounding box center [87, 116] width 137 height 205
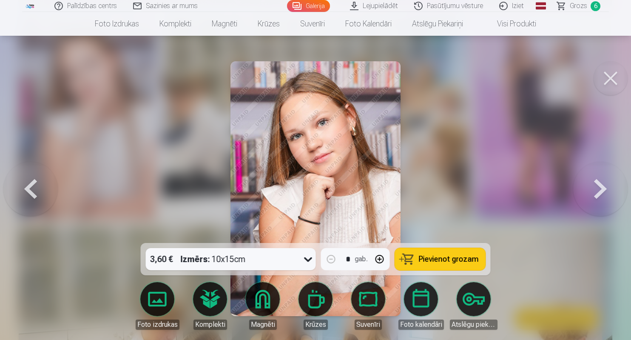
click at [267, 294] on link "Magnēti" at bounding box center [263, 306] width 48 height 48
click at [609, 75] on button at bounding box center [611, 78] width 34 height 34
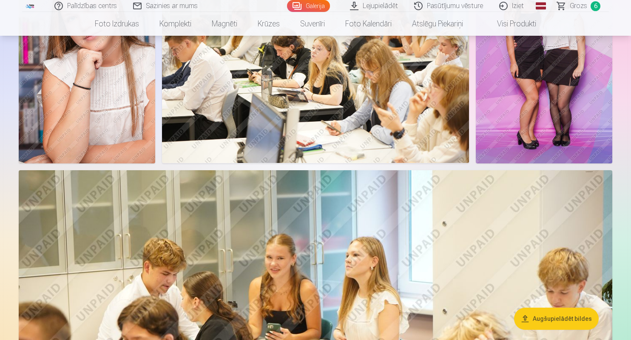
scroll to position [2243, 0]
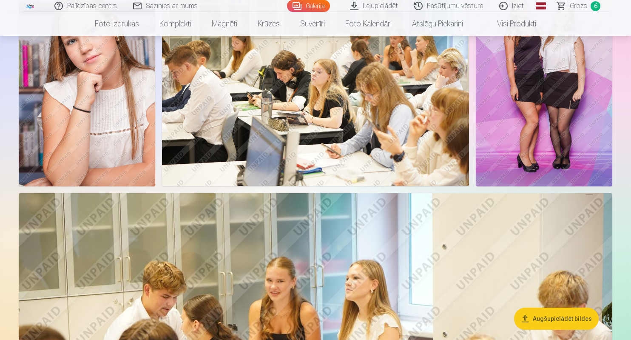
click at [314, 3] on link "Galerija" at bounding box center [308, 6] width 43 height 12
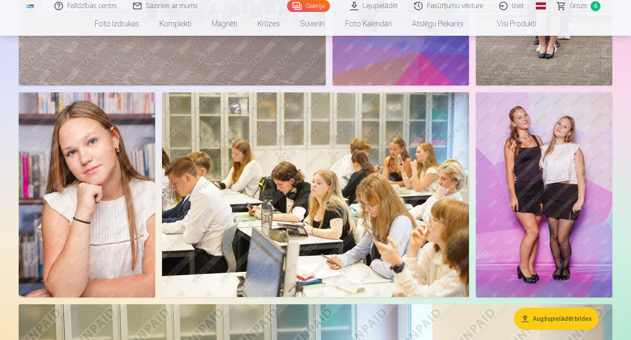
scroll to position [2133, 0]
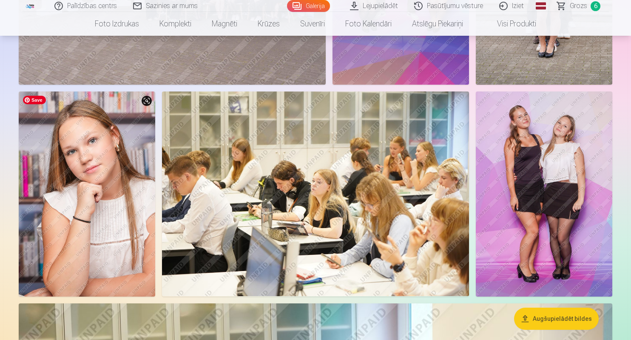
click at [54, 170] on img at bounding box center [87, 193] width 137 height 205
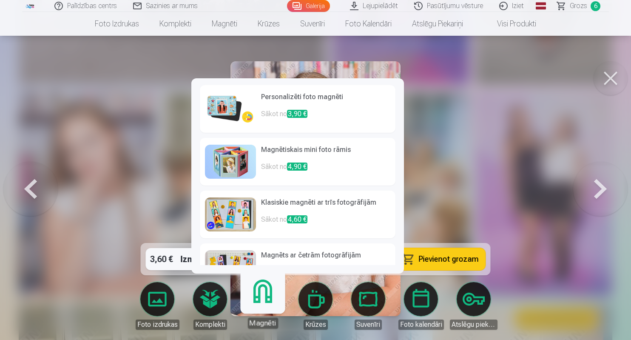
click at [266, 302] on link "Magnēti" at bounding box center [262, 302] width 52 height 52
click at [301, 96] on h6 "Personalizēti foto magnēti" at bounding box center [325, 100] width 129 height 17
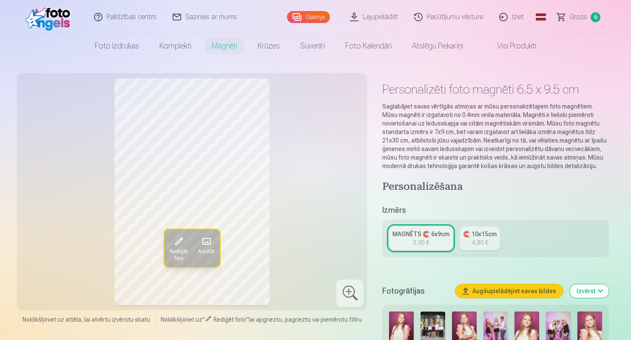
click at [588, 18] on link "Grozs 6" at bounding box center [580, 17] width 60 height 34
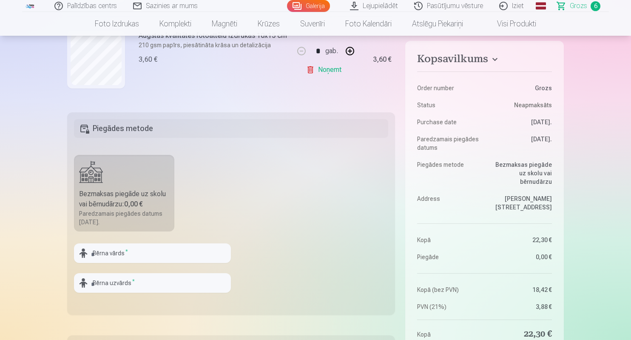
scroll to position [180, 0]
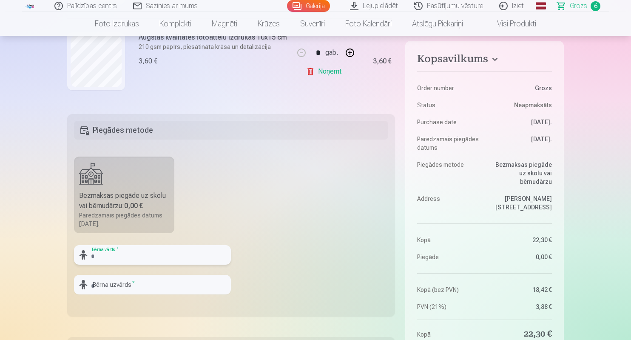
click at [137, 253] on input "text" at bounding box center [152, 255] width 157 height 20
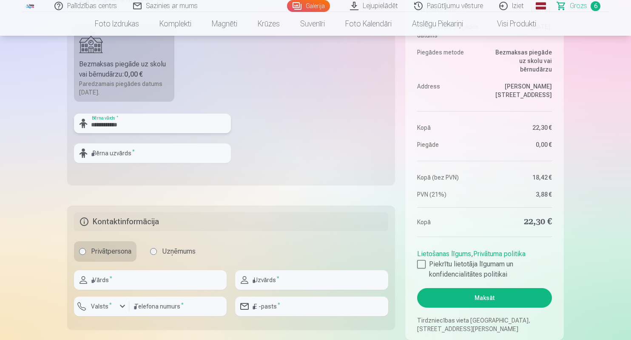
scroll to position [327, 0]
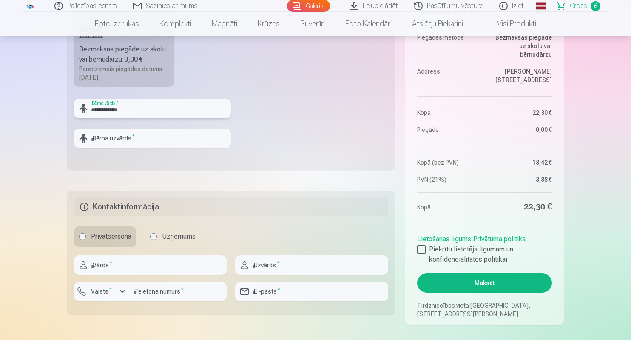
type input "**********"
click at [134, 265] on input "text" at bounding box center [150, 265] width 153 height 20
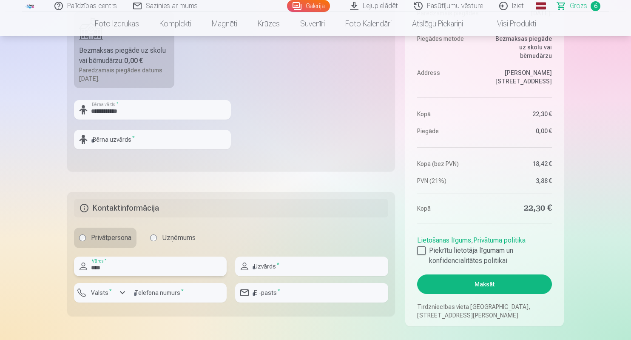
type input "****"
drag, startPoint x: 105, startPoint y: 110, endPoint x: 133, endPoint y: 111, distance: 27.7
click at [133, 111] on input "**********" at bounding box center [152, 110] width 157 height 20
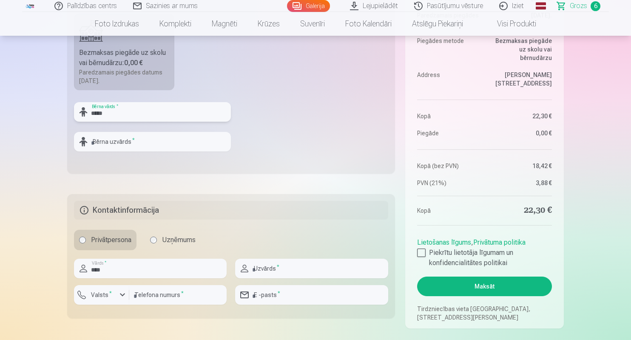
type input "****"
click at [135, 141] on input "text" at bounding box center [152, 142] width 157 height 20
paste input "*******"
type input "*******"
click at [276, 269] on input "text" at bounding box center [311, 269] width 153 height 20
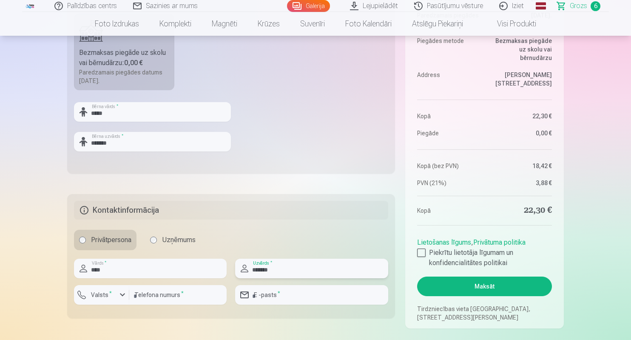
type input "*******"
click at [111, 296] on label "Valsts *" at bounding box center [102, 295] width 28 height 9
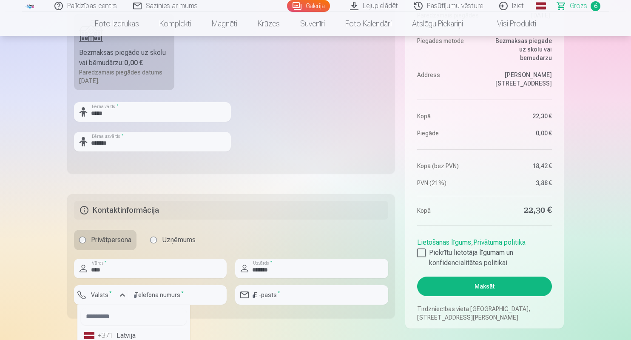
scroll to position [324, 0]
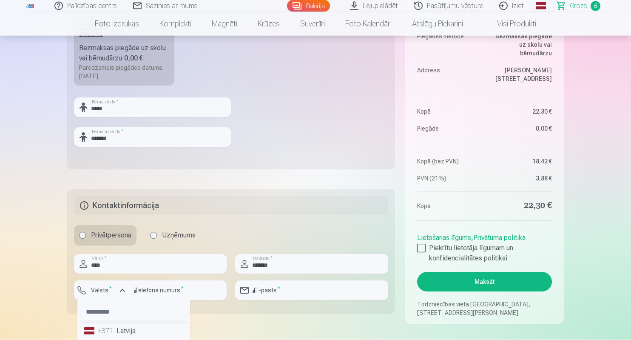
click at [110, 332] on div "+371" at bounding box center [106, 331] width 17 height 10
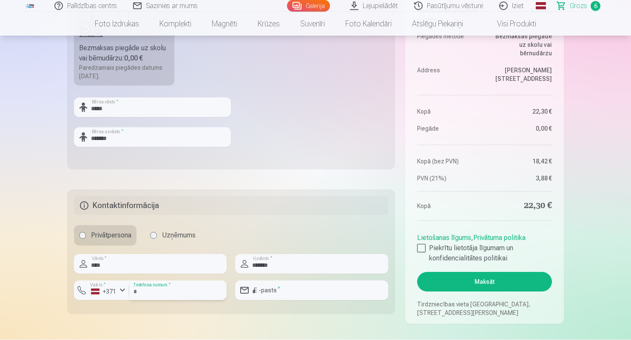
click at [163, 290] on input "number" at bounding box center [177, 291] width 97 height 20
type input "********"
click at [268, 294] on input "email" at bounding box center [311, 290] width 153 height 20
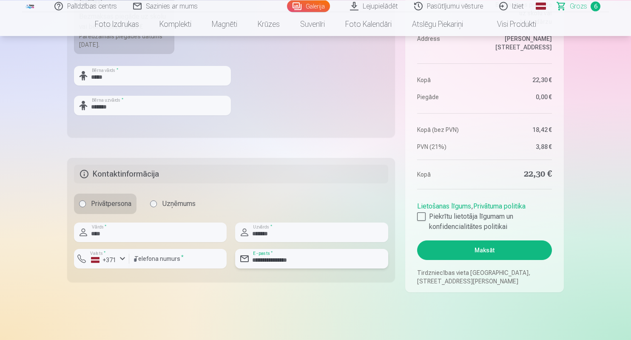
scroll to position [362, 0]
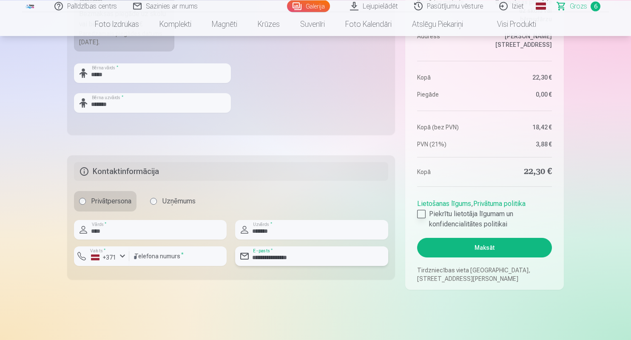
type input "**********"
click at [423, 214] on div at bounding box center [421, 214] width 9 height 9
click at [502, 252] on button "Maksāt" at bounding box center [484, 248] width 135 height 20
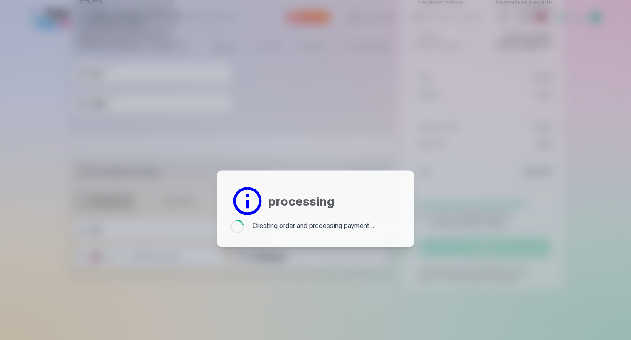
scroll to position [0, 0]
